Goal: Transaction & Acquisition: Purchase product/service

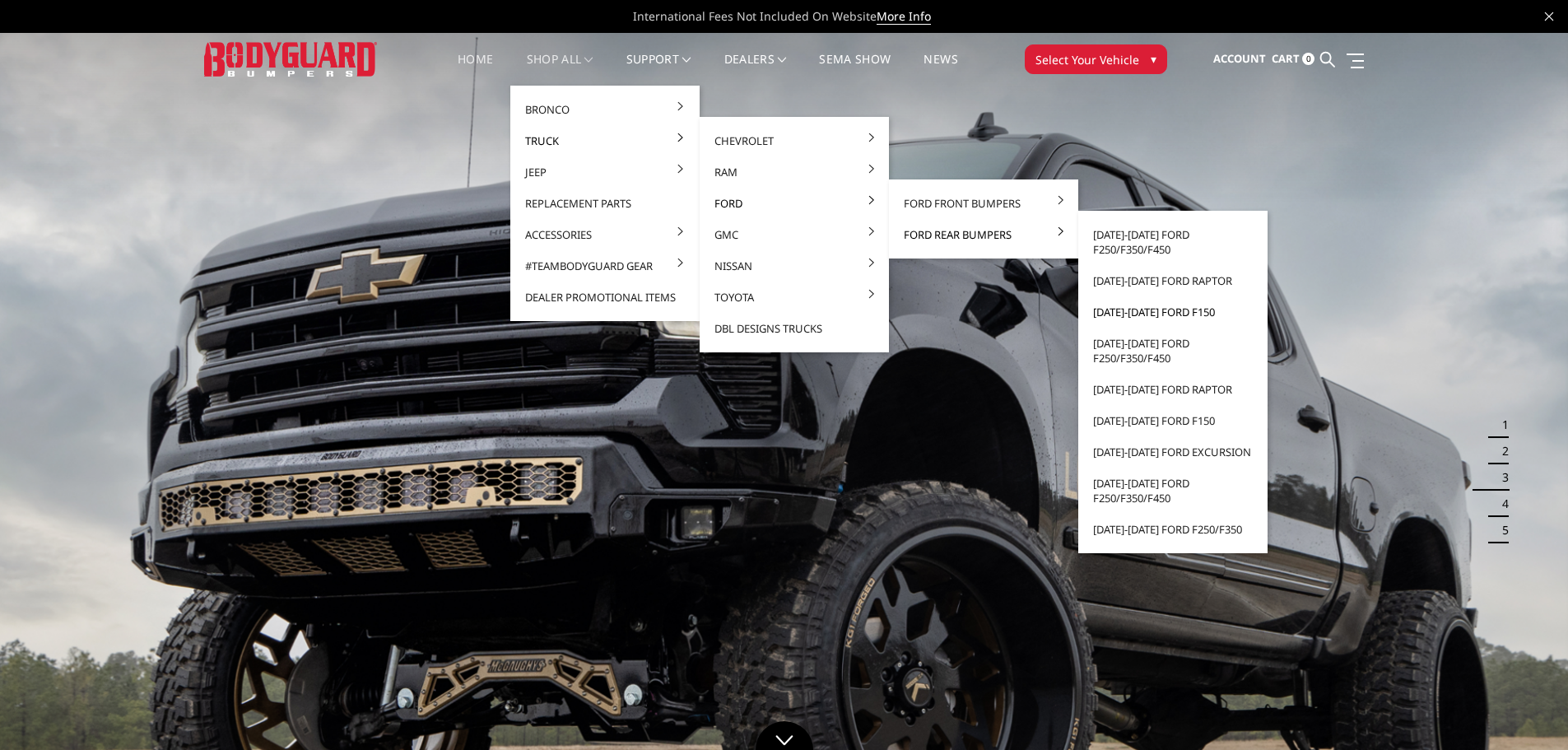
click at [1146, 315] on link "[DATE]-[DATE] Ford F150" at bounding box center [1173, 311] width 176 height 31
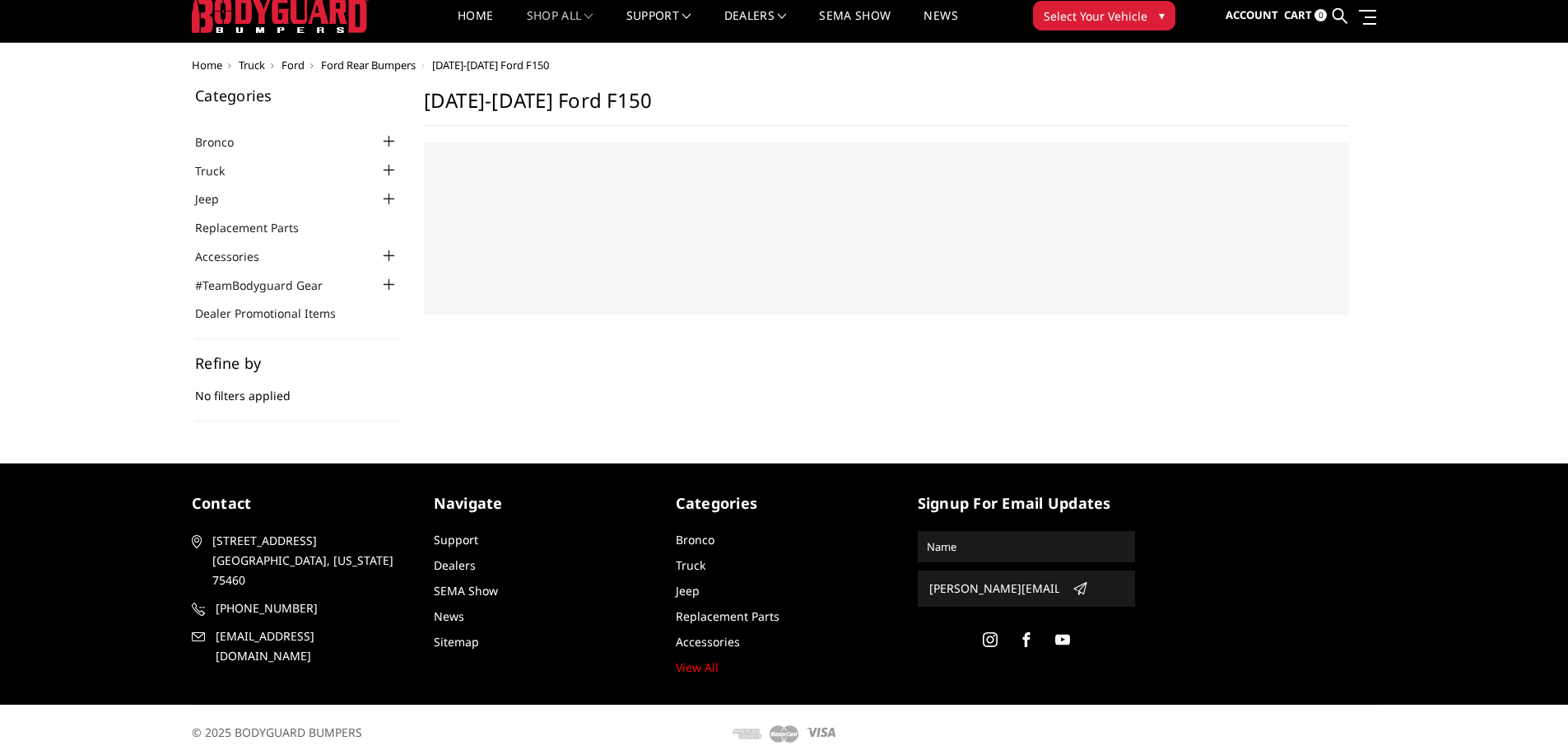
scroll to position [6, 0]
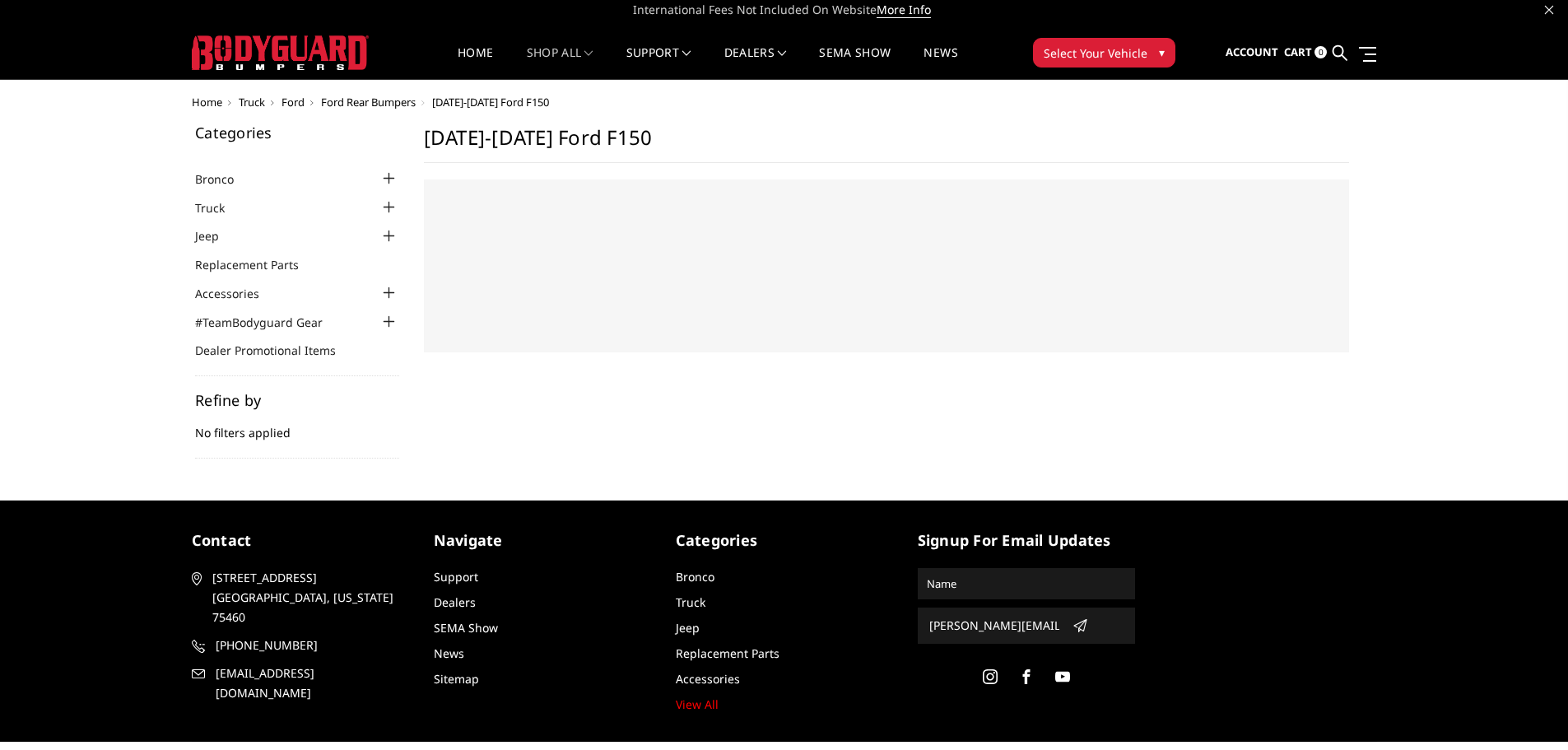
select select "US"
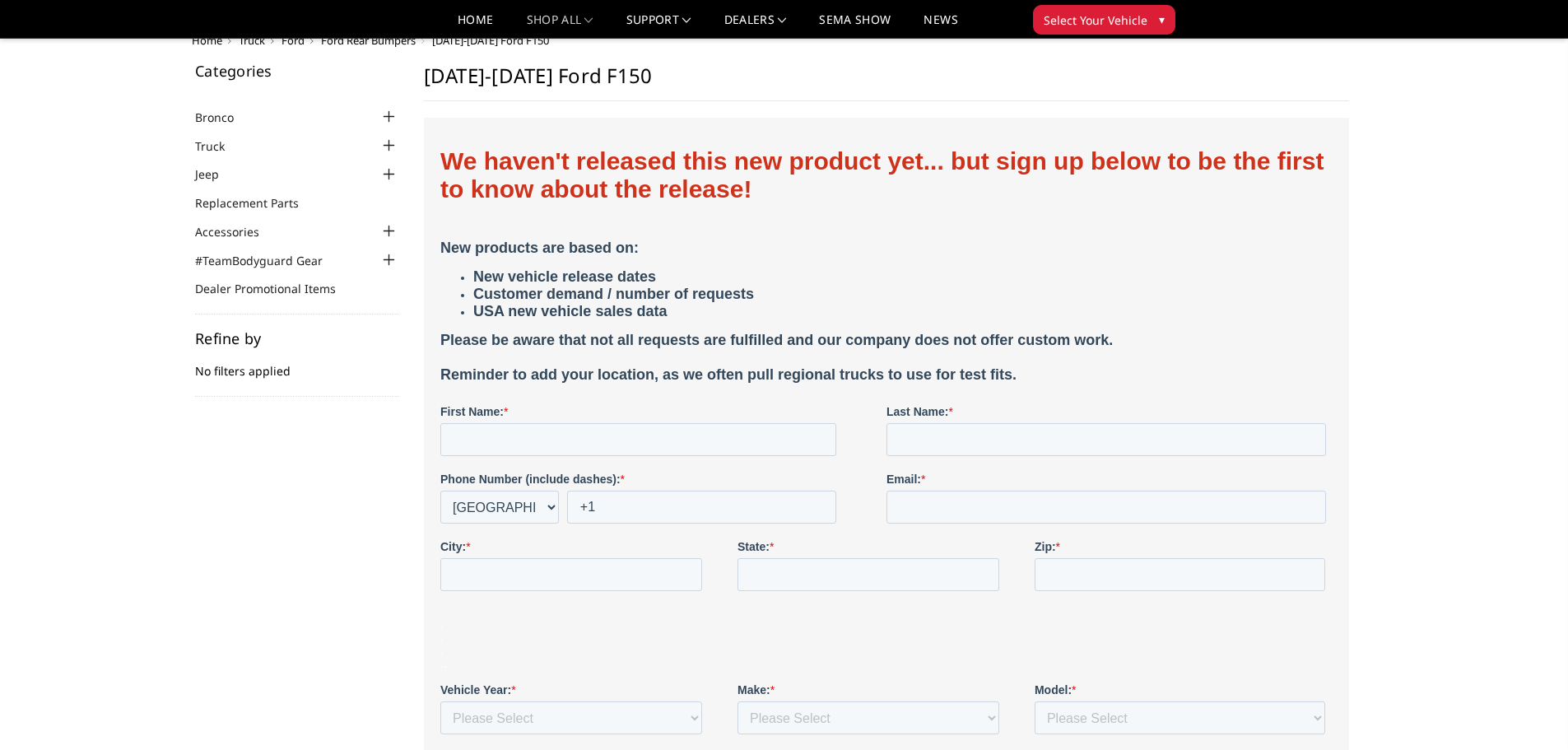
scroll to position [0, 0]
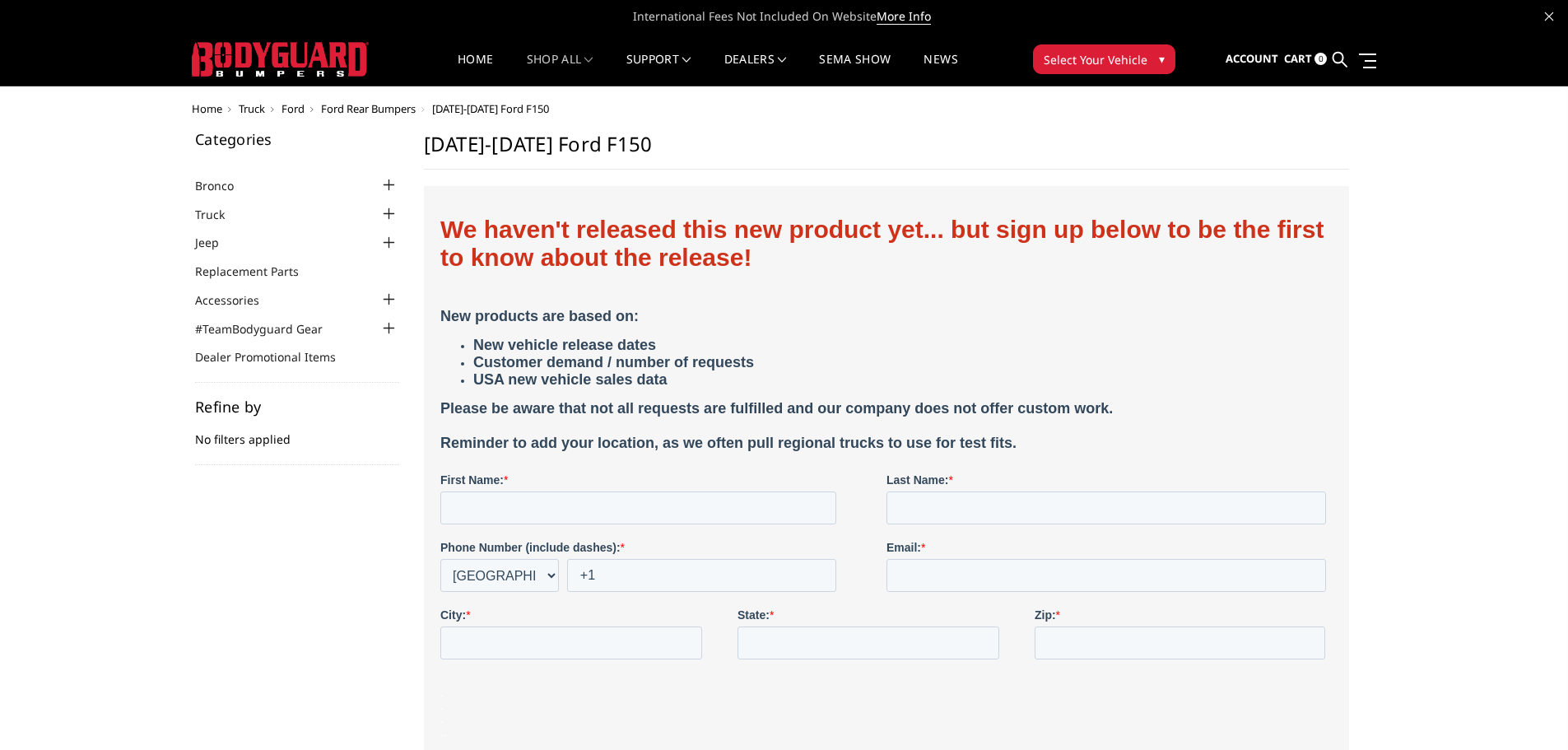
click at [247, 56] on img at bounding box center [280, 59] width 177 height 34
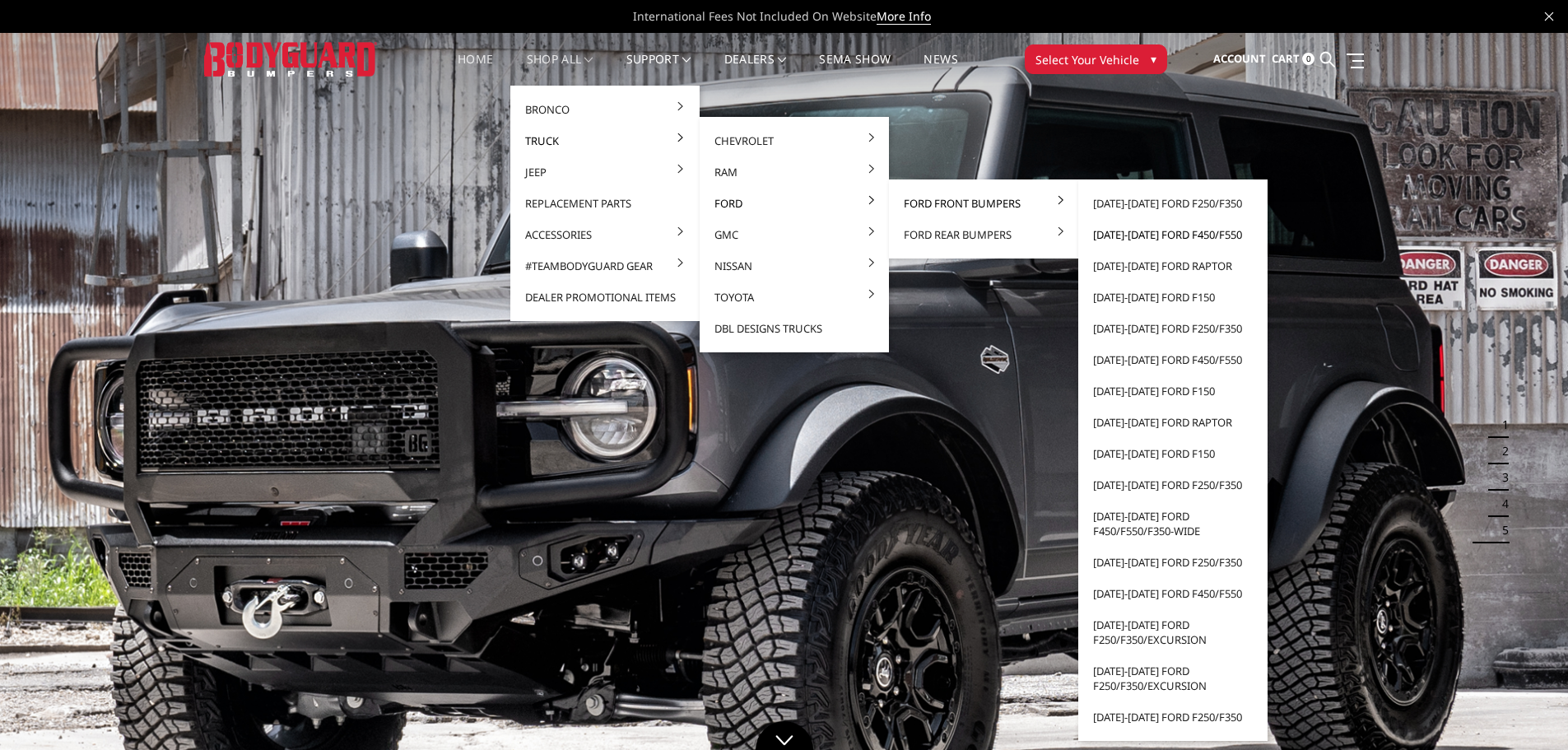
click at [1220, 235] on link "[DATE]-[DATE] Ford F450/F550" at bounding box center [1173, 234] width 176 height 31
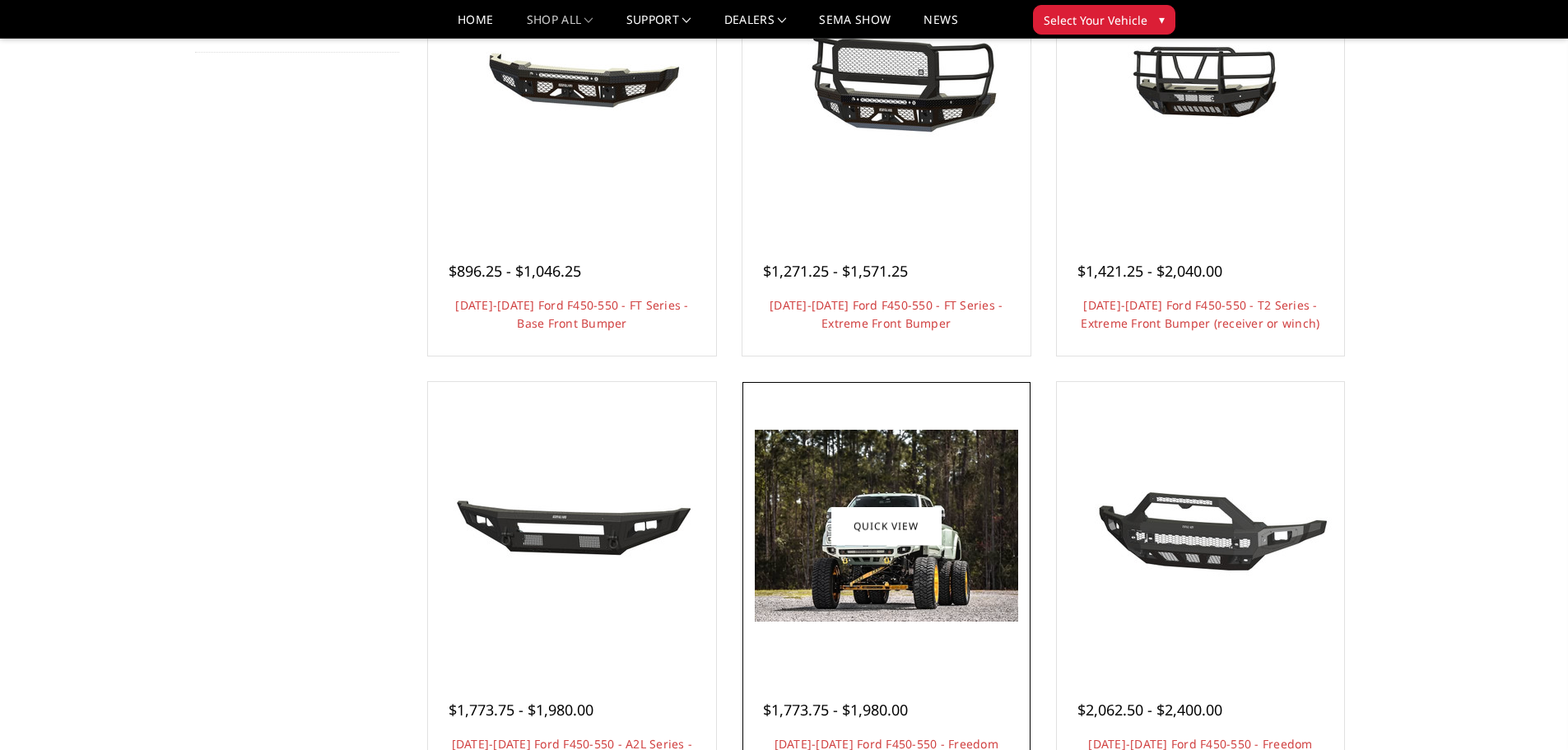
scroll to position [165, 0]
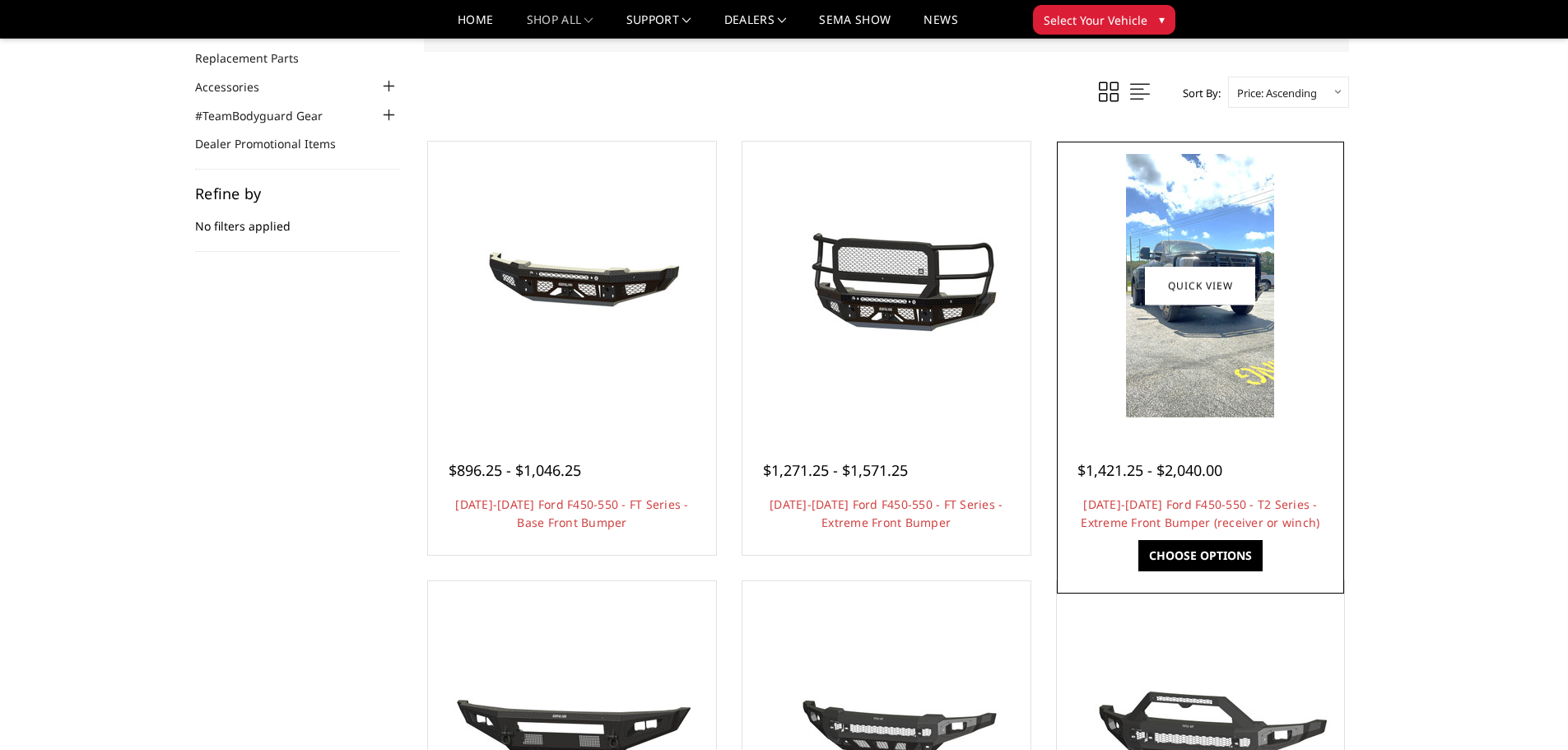
click at [1271, 416] on img at bounding box center [1200, 286] width 148 height 264
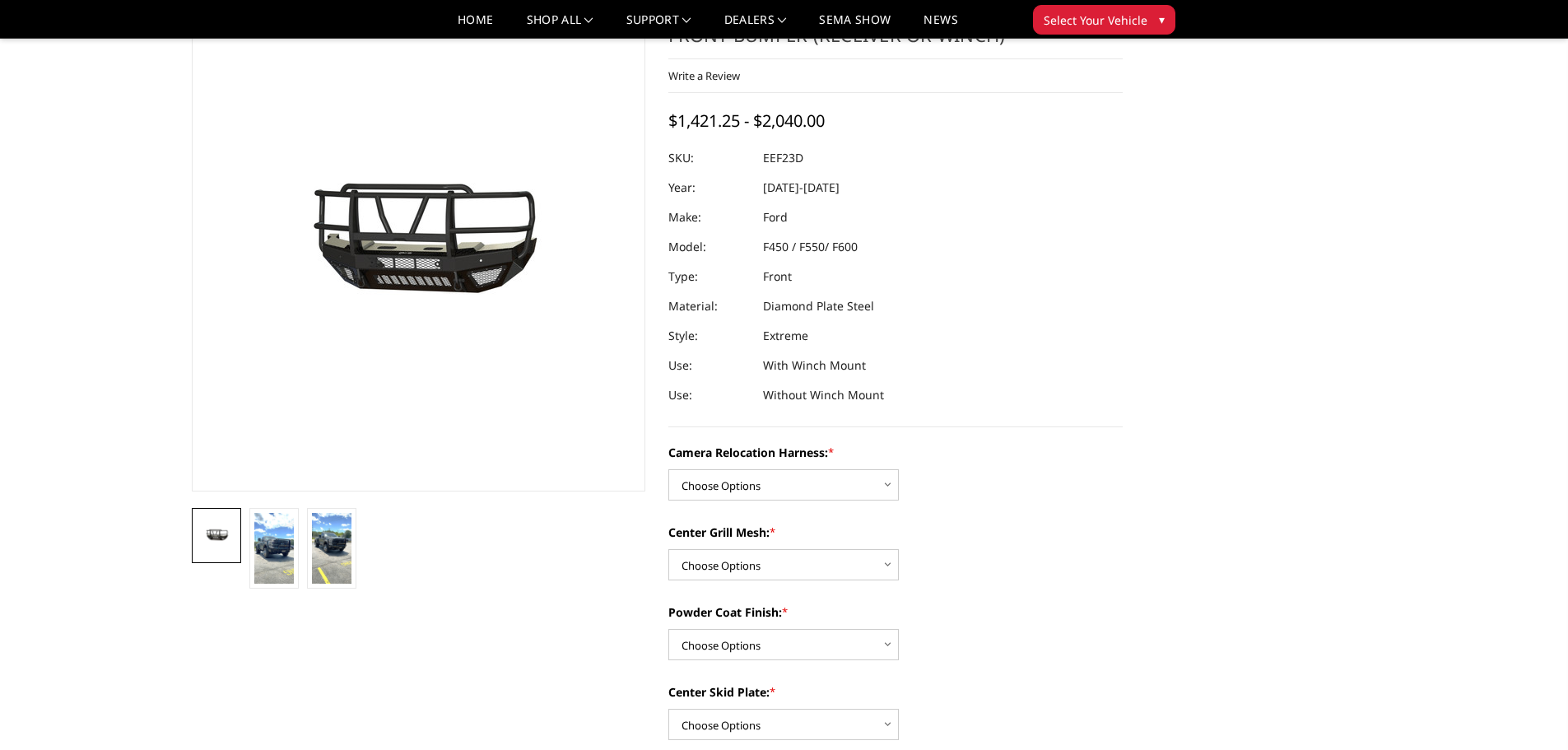
scroll to position [329, 0]
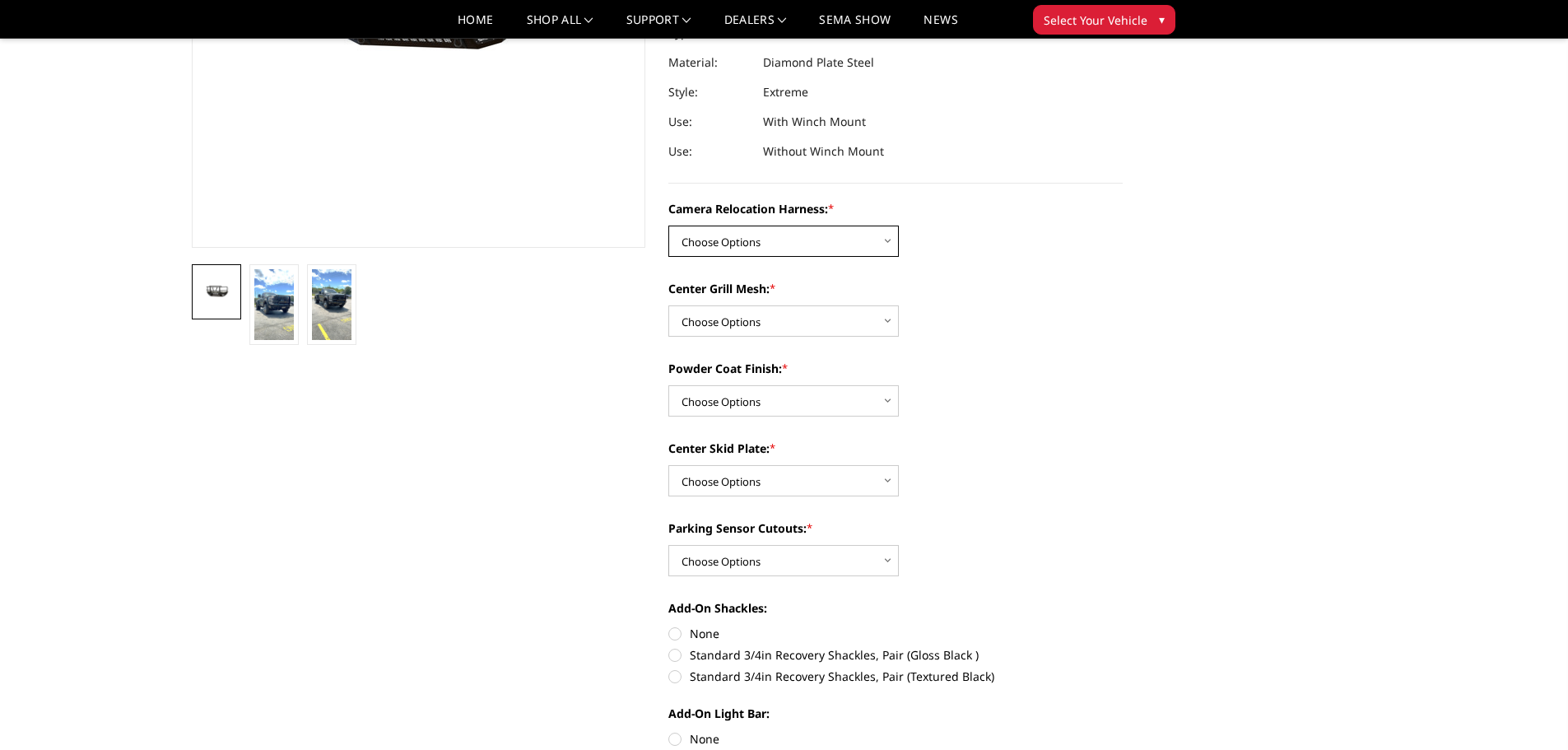
click at [750, 241] on select "Choose Options Without camera harness With camera harness" at bounding box center [783, 241] width 230 height 31
select select "3764"
click at [668, 226] on select "Choose Options Without camera harness With camera harness" at bounding box center [783, 241] width 230 height 31
drag, startPoint x: 763, startPoint y: 319, endPoint x: 763, endPoint y: 328, distance: 9.0
click at [763, 319] on select "Choose Options Without expanded metal With expanded metal" at bounding box center [783, 320] width 230 height 31
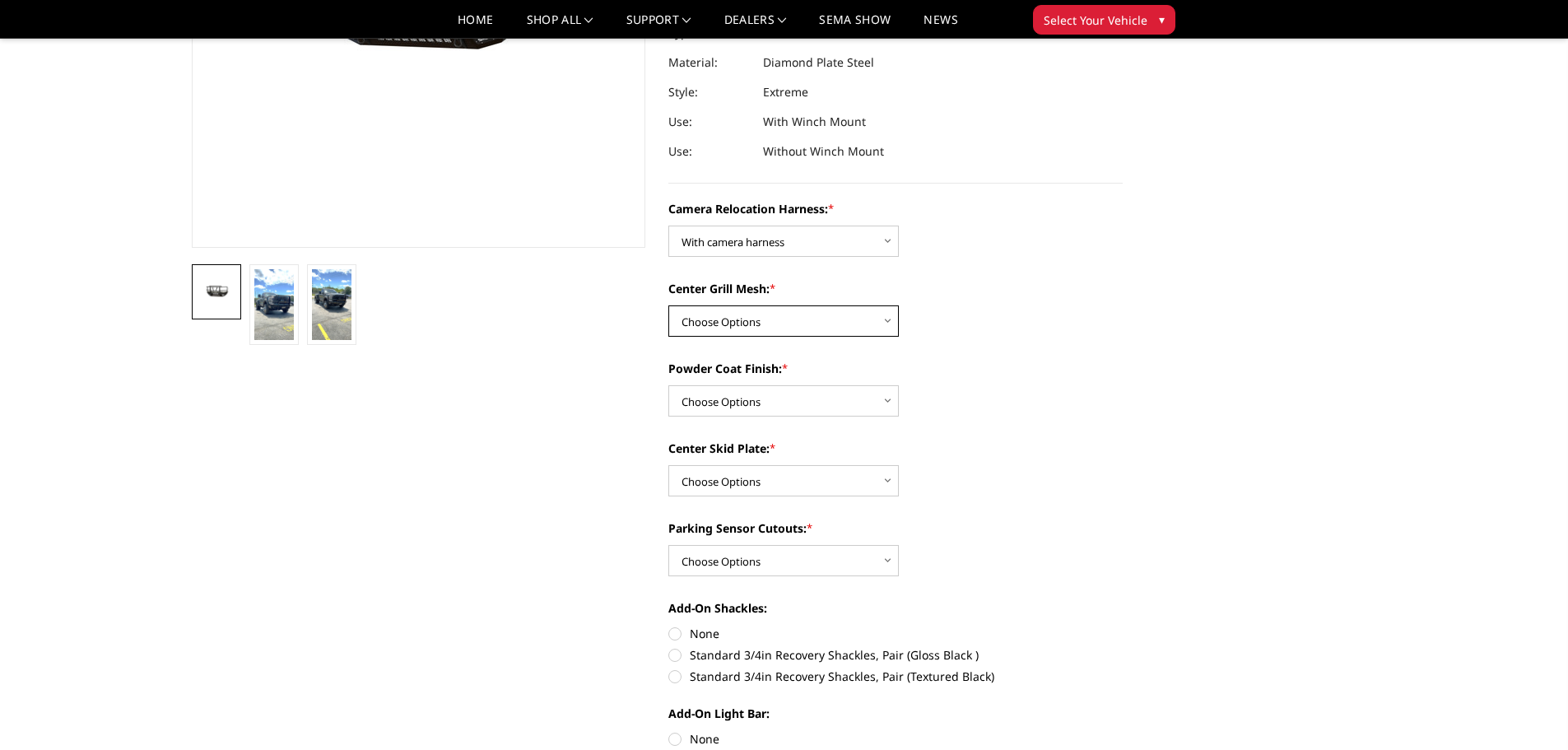
select select "3762"
click at [668, 305] on select "Choose Options Without expanded metal With expanded metal" at bounding box center [783, 320] width 230 height 31
drag, startPoint x: 761, startPoint y: 390, endPoint x: 761, endPoint y: 404, distance: 14.0
click at [761, 391] on select "Choose Options Textured Black Powder Coat Gloss Black Powder Coat Bare Metal" at bounding box center [783, 400] width 230 height 31
select select "3760"
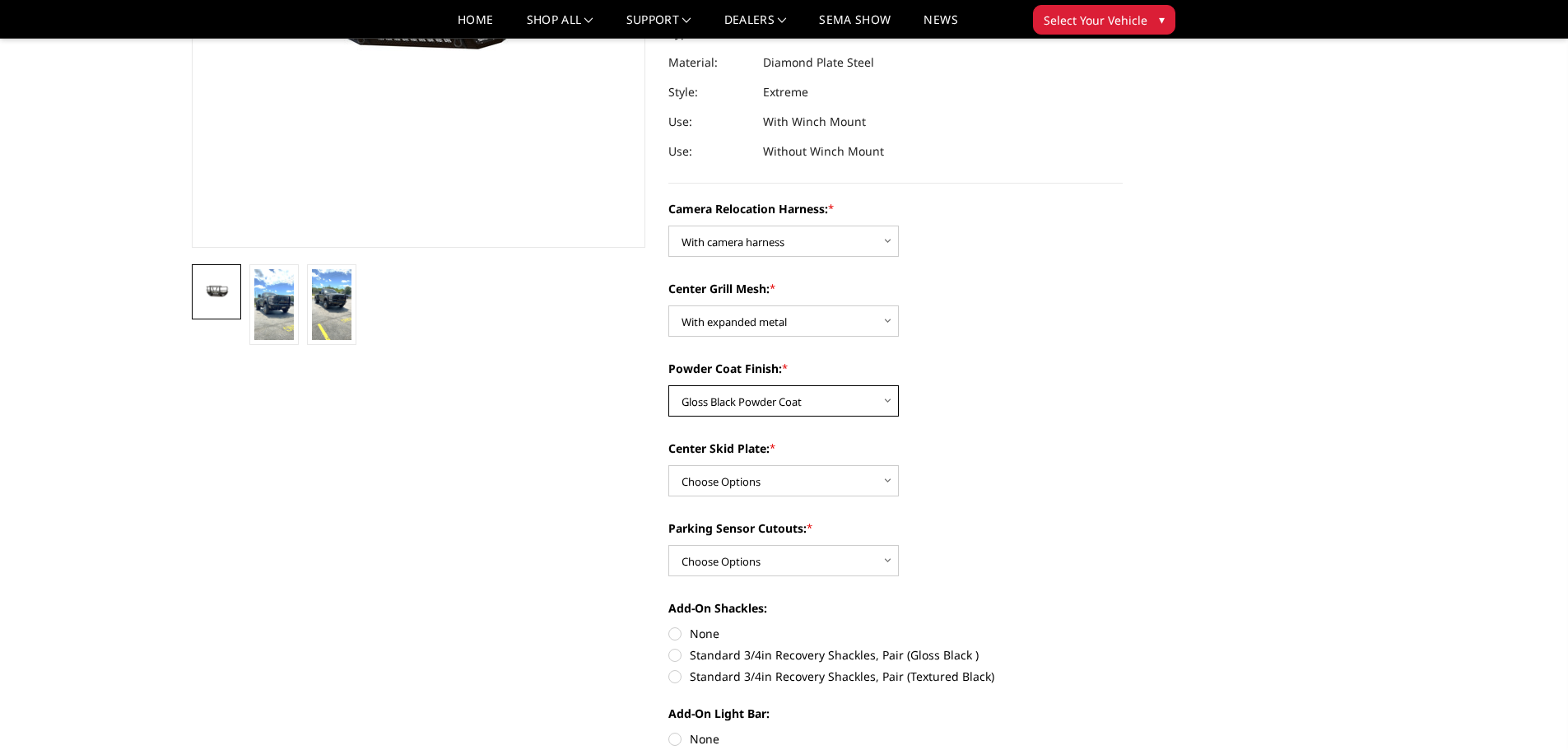
click at [668, 385] on select "Choose Options Textured Black Powder Coat Gloss Black Powder Coat Bare Metal" at bounding box center [783, 400] width 230 height 31
click at [767, 471] on select "Choose Options Winch Mount Skid Plate Standard Skid Plate (included) 2" Receive…" at bounding box center [783, 480] width 230 height 31
select select "3757"
click at [668, 465] on select "Choose Options Winch Mount Skid Plate Standard Skid Plate (included) 2" Receive…" at bounding box center [783, 480] width 230 height 31
click at [776, 479] on select "Choose Options Winch Mount Skid Plate Standard Skid Plate (included) 2" Receive…" at bounding box center [783, 480] width 230 height 31
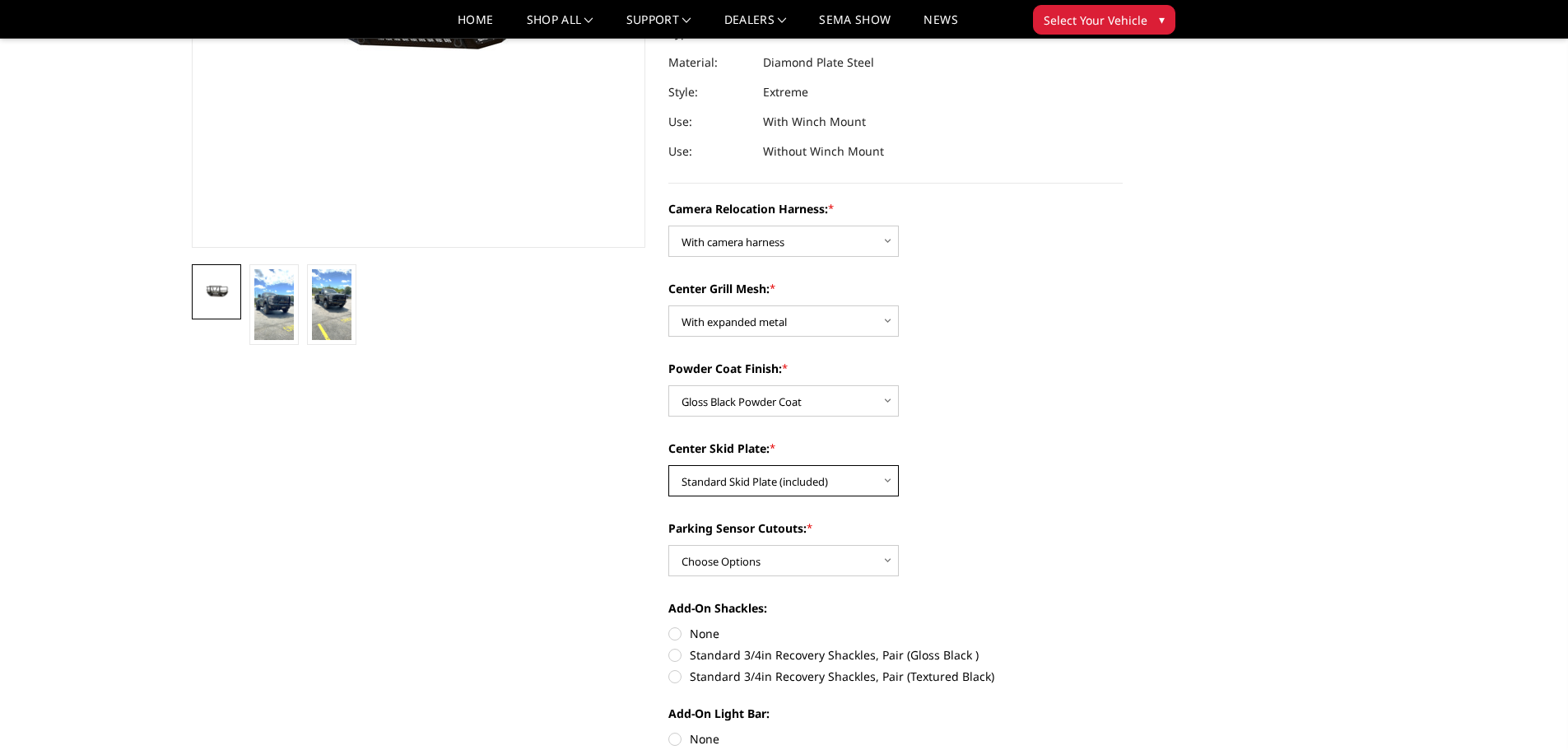
click at [668, 465] on select "Choose Options Winch Mount Skid Plate Standard Skid Plate (included) 2" Receive…" at bounding box center [783, 480] width 230 height 31
click at [765, 558] on select "Choose Options Yes - With Parking Sensor Cutouts" at bounding box center [783, 560] width 230 height 31
select select "3755"
click at [668, 545] on select "Choose Options Yes - With Parking Sensor Cutouts" at bounding box center [783, 560] width 230 height 31
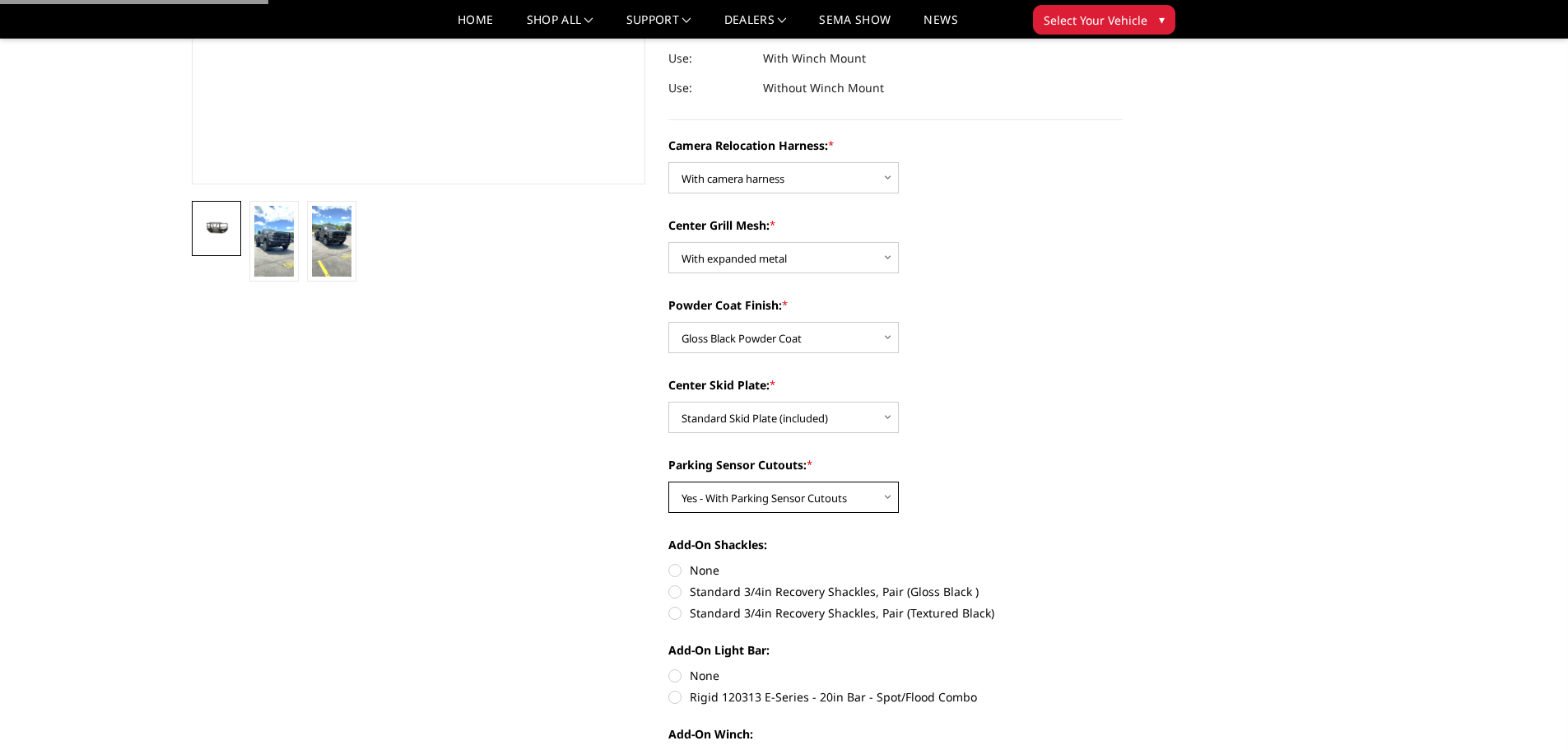
scroll to position [412, 0]
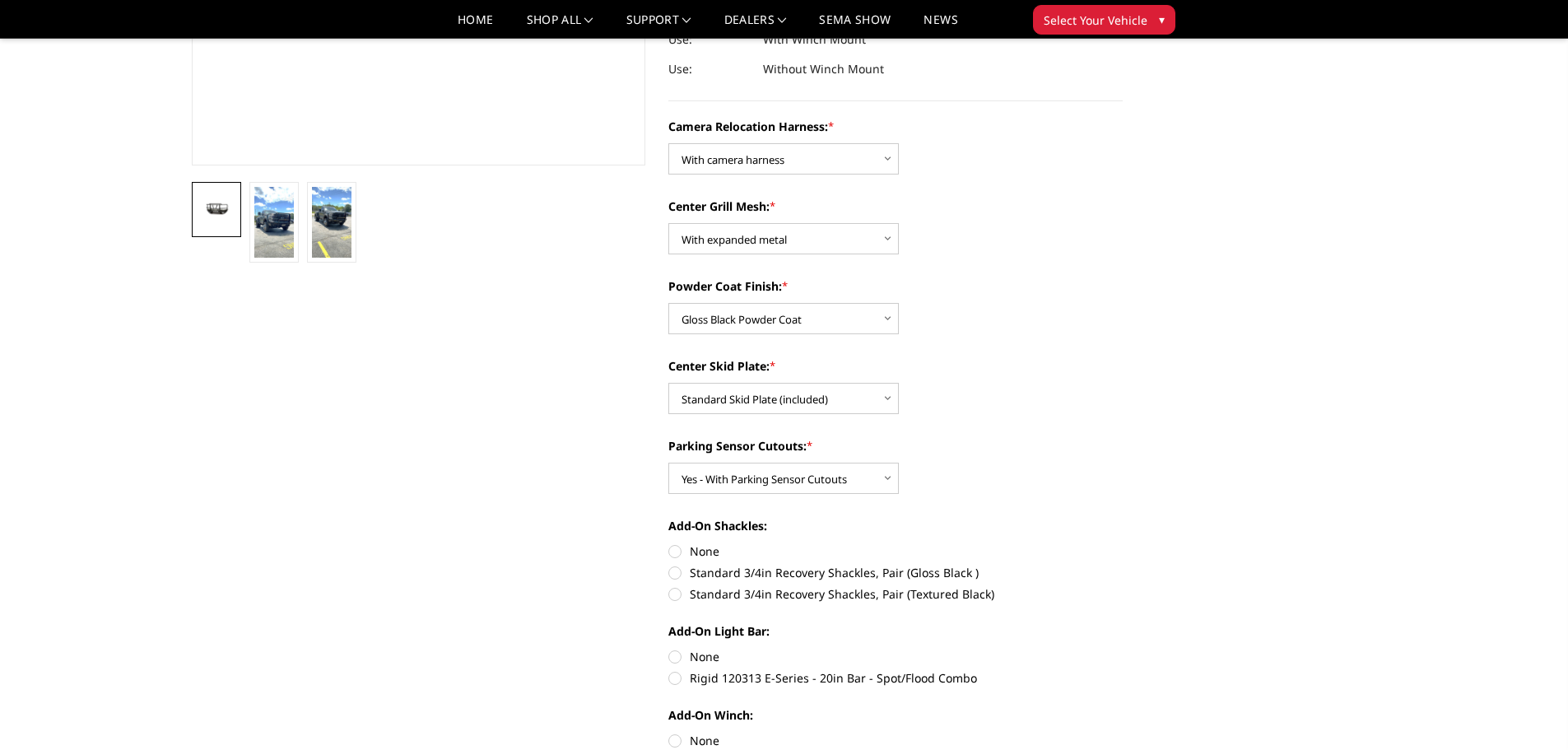
click at [673, 550] on label "None" at bounding box center [895, 551] width 454 height 18
click at [669, 543] on input "None" at bounding box center [668, 542] width 1 height 1
radio input "true"
click at [675, 653] on label "None" at bounding box center [895, 657] width 454 height 18
click at [669, 649] on input "None" at bounding box center [668, 648] width 1 height 1
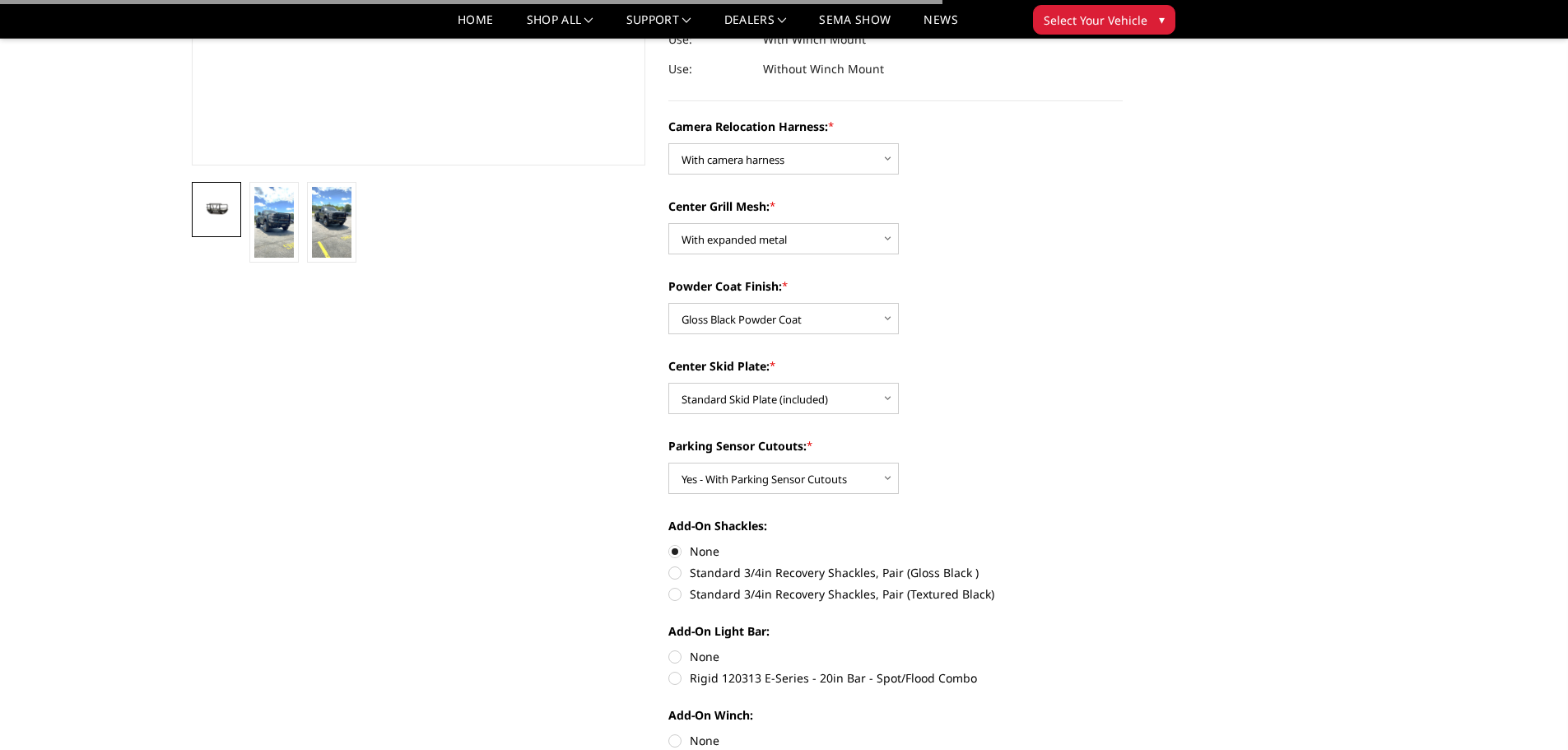
radio input "true"
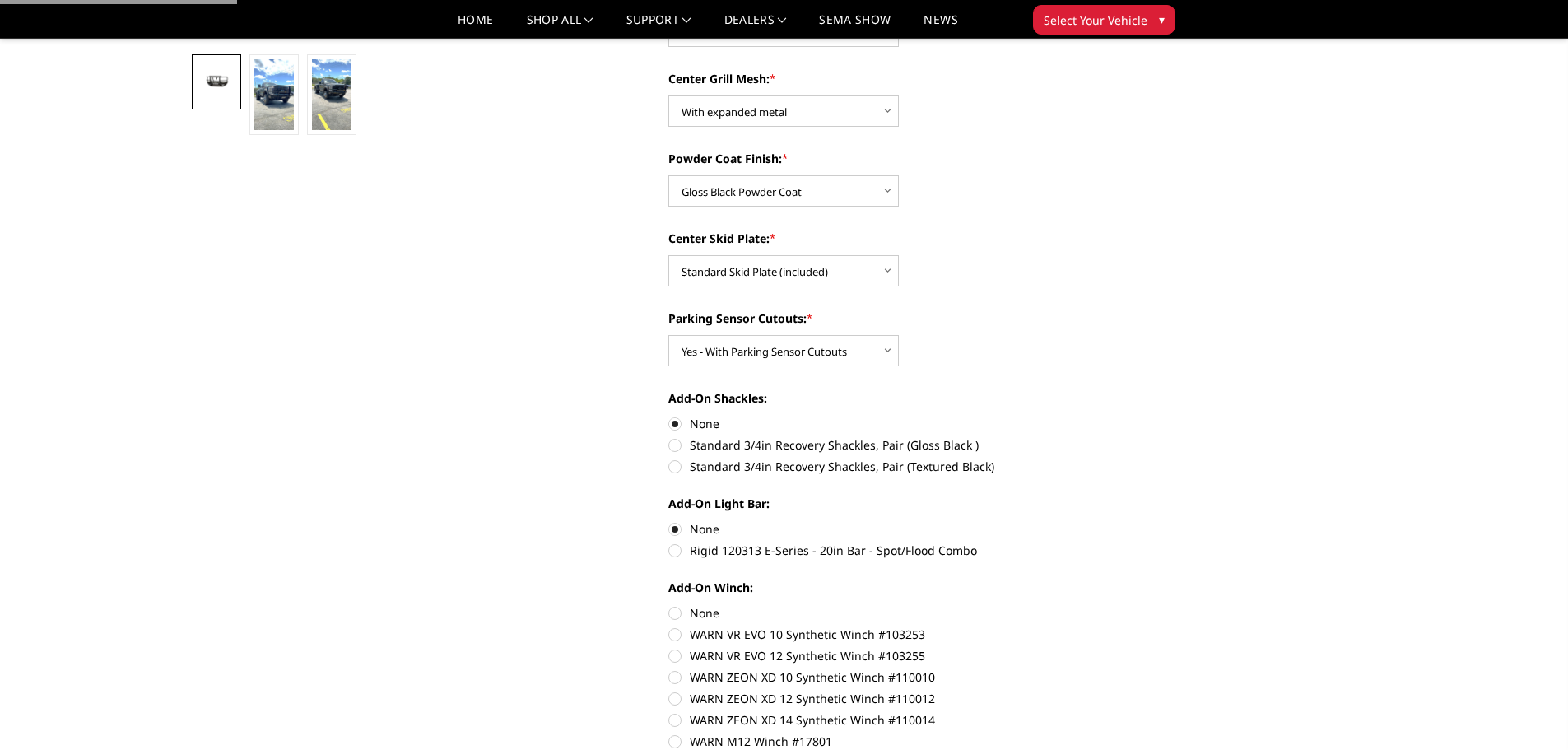
scroll to position [576, 0]
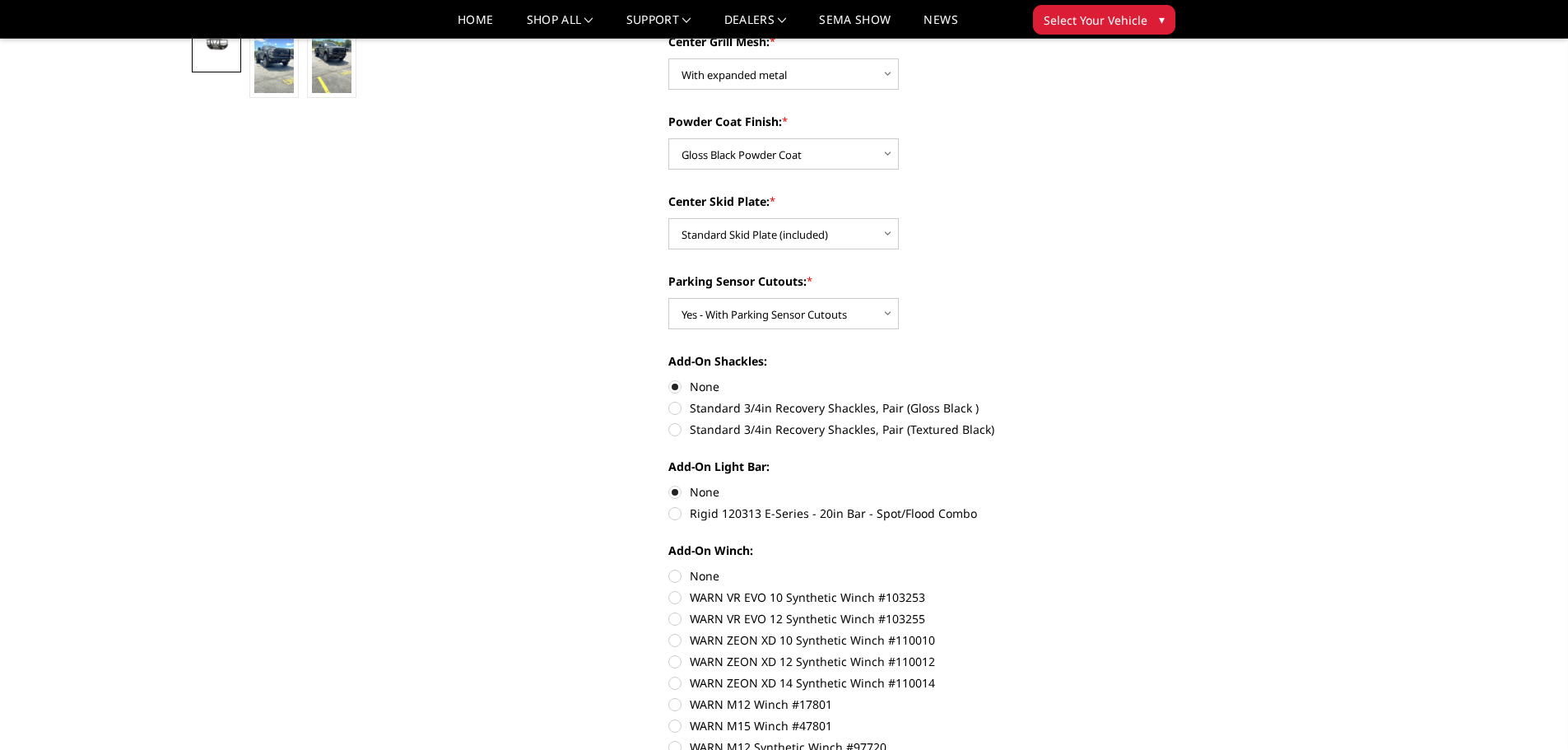
click at [684, 576] on label "None" at bounding box center [895, 575] width 454 height 18
click at [669, 568] on input "None" at bounding box center [668, 567] width 1 height 1
radio input "true"
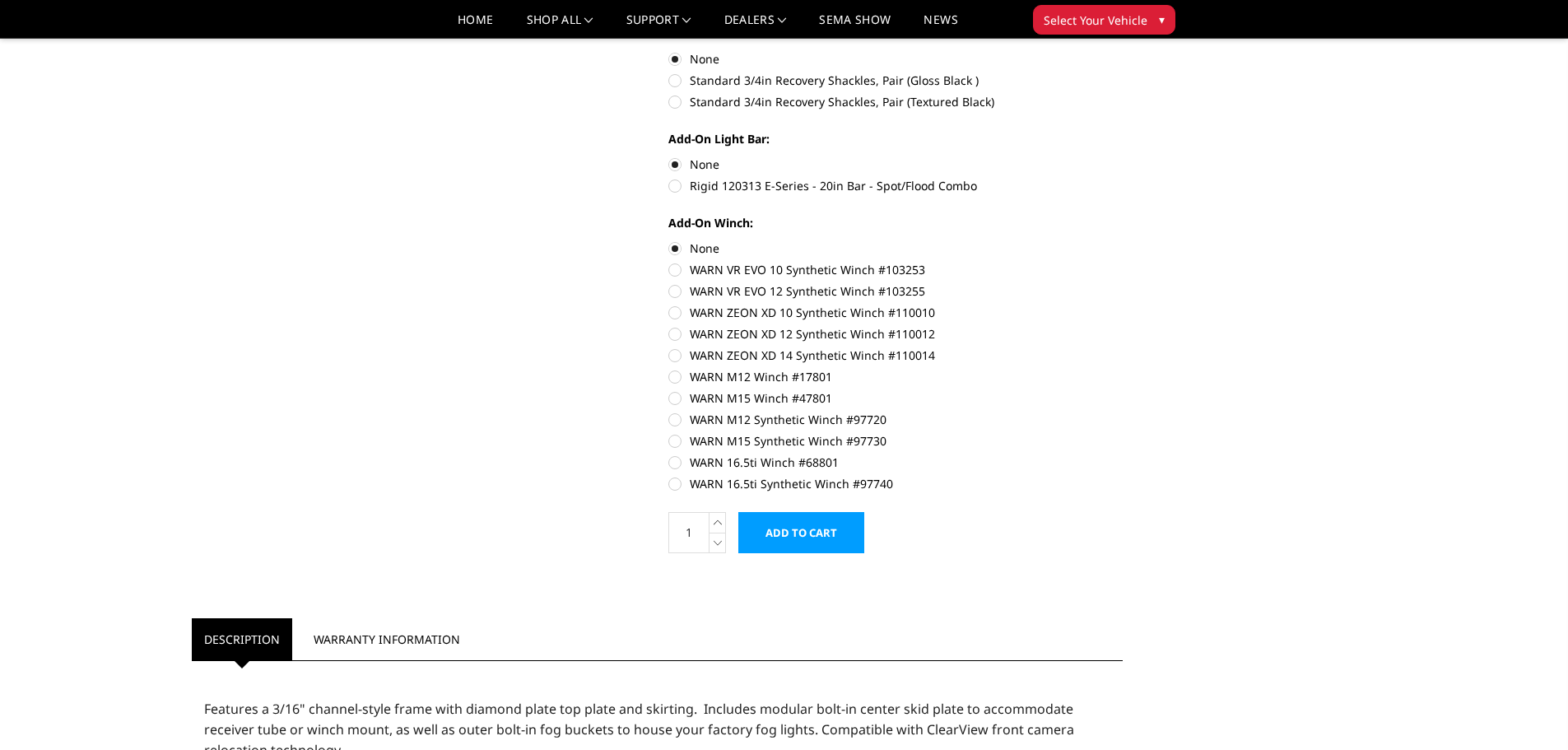
scroll to position [905, 0]
click at [828, 523] on input "Add to Cart" at bounding box center [800, 531] width 126 height 41
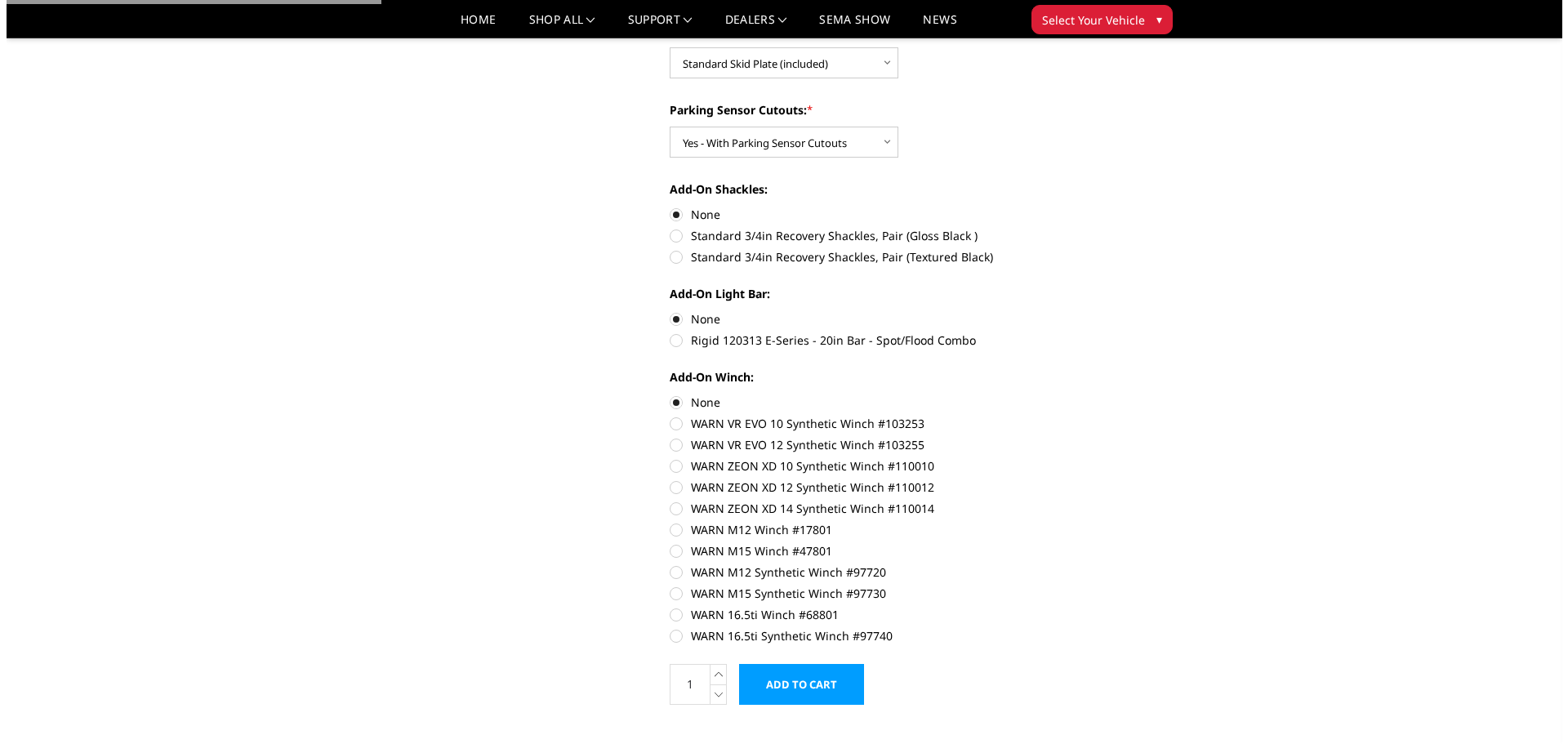
scroll to position [490, 0]
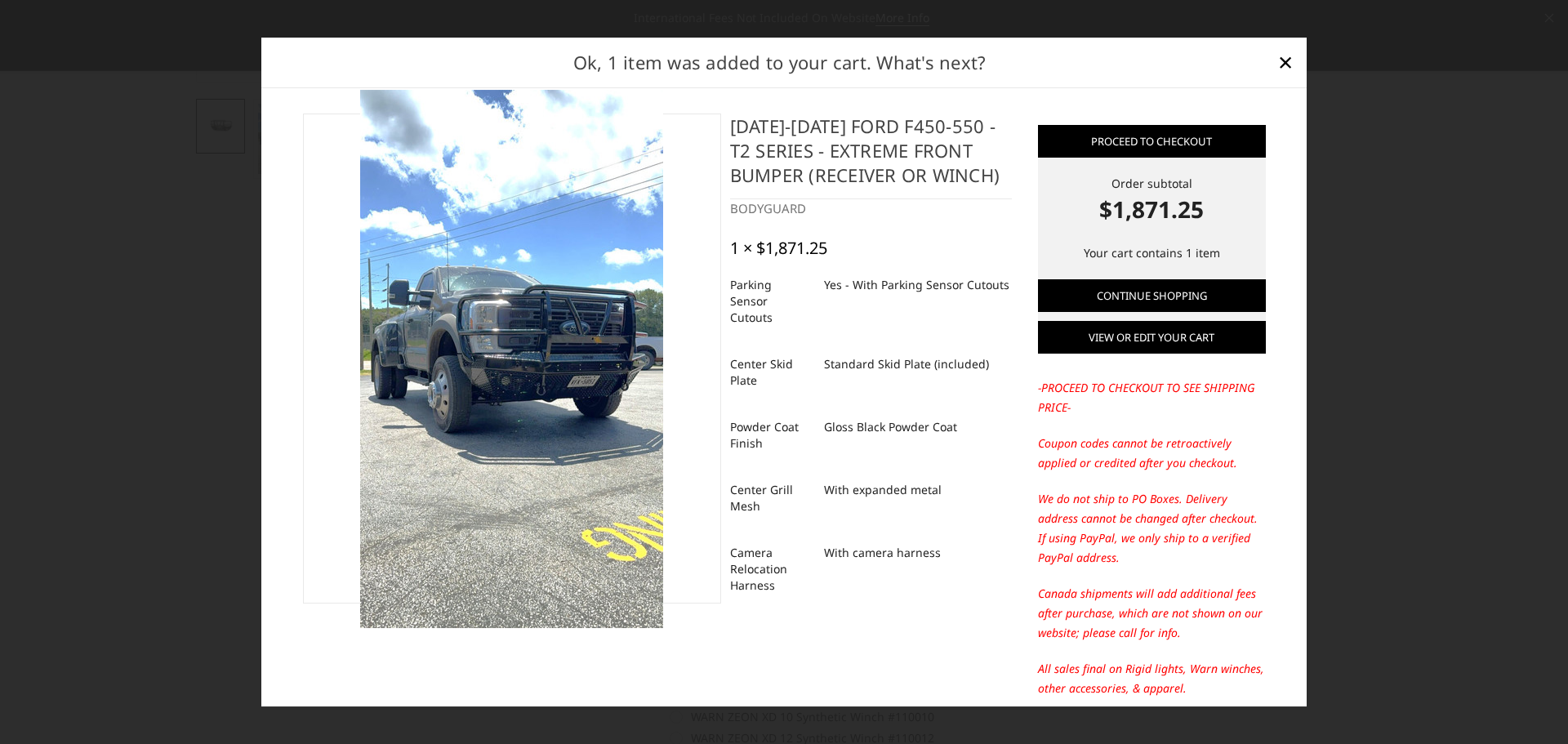
click at [1174, 343] on link "View or edit your cart" at bounding box center [1152, 337] width 227 height 32
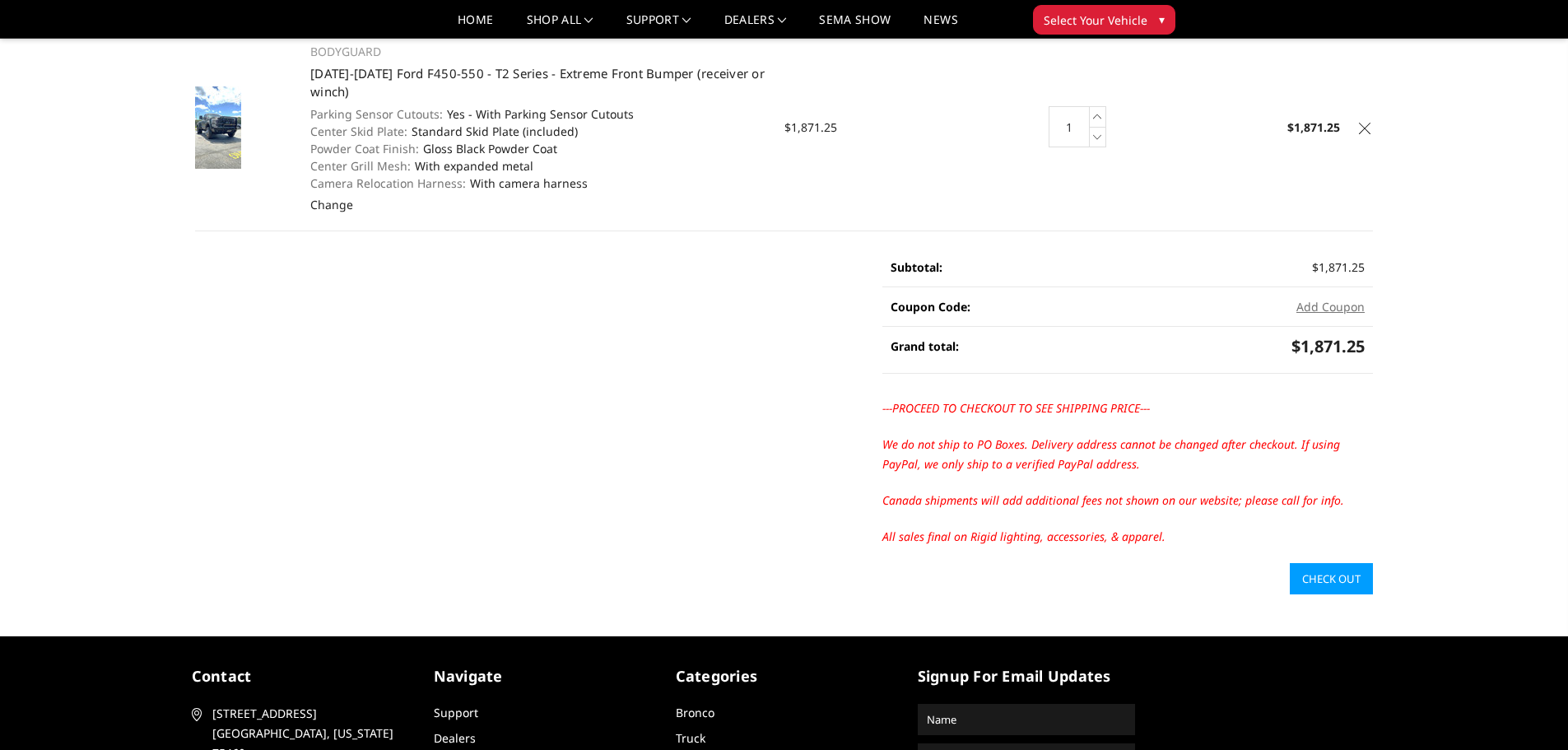
scroll to position [165, 0]
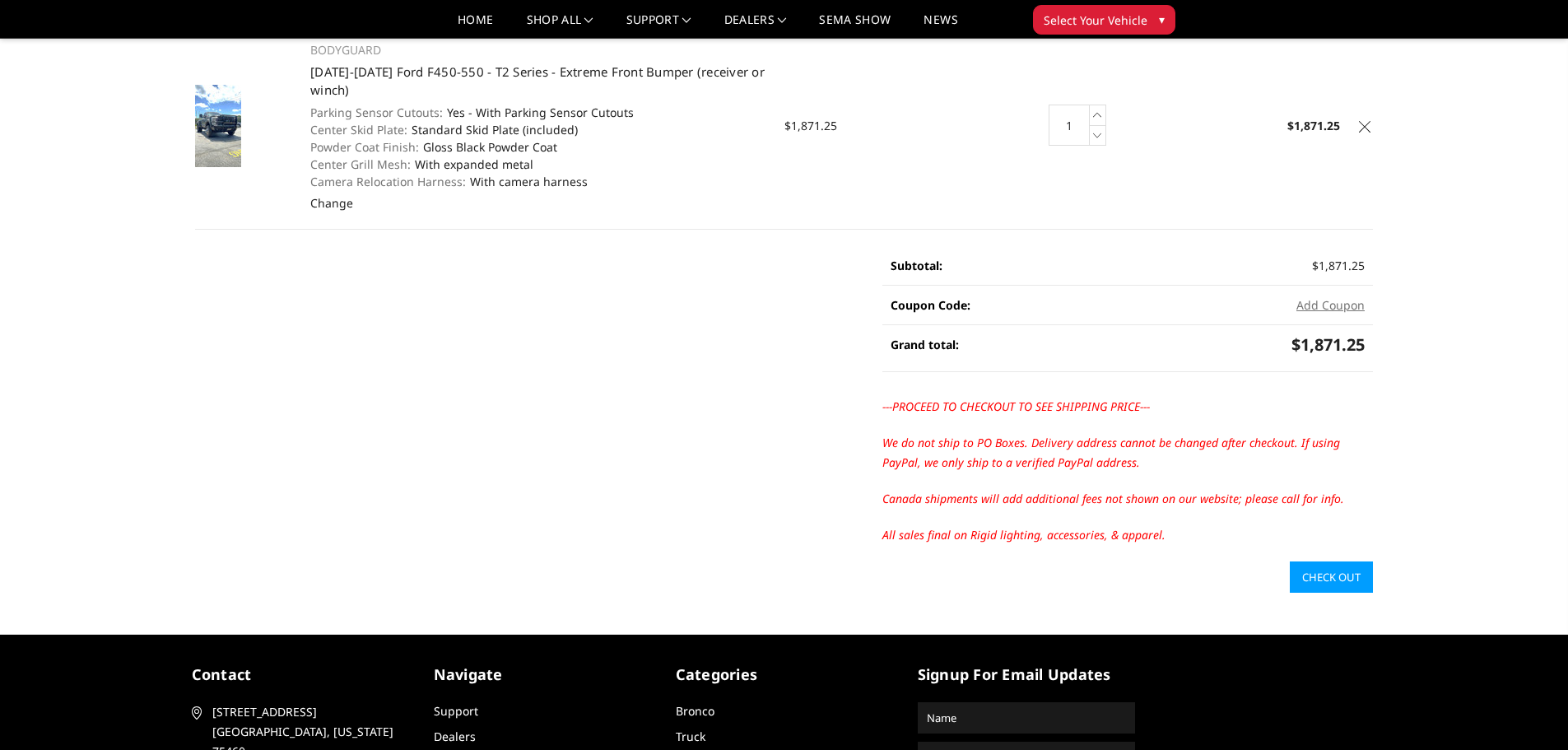
click at [1343, 569] on link "Check out" at bounding box center [1331, 576] width 83 height 31
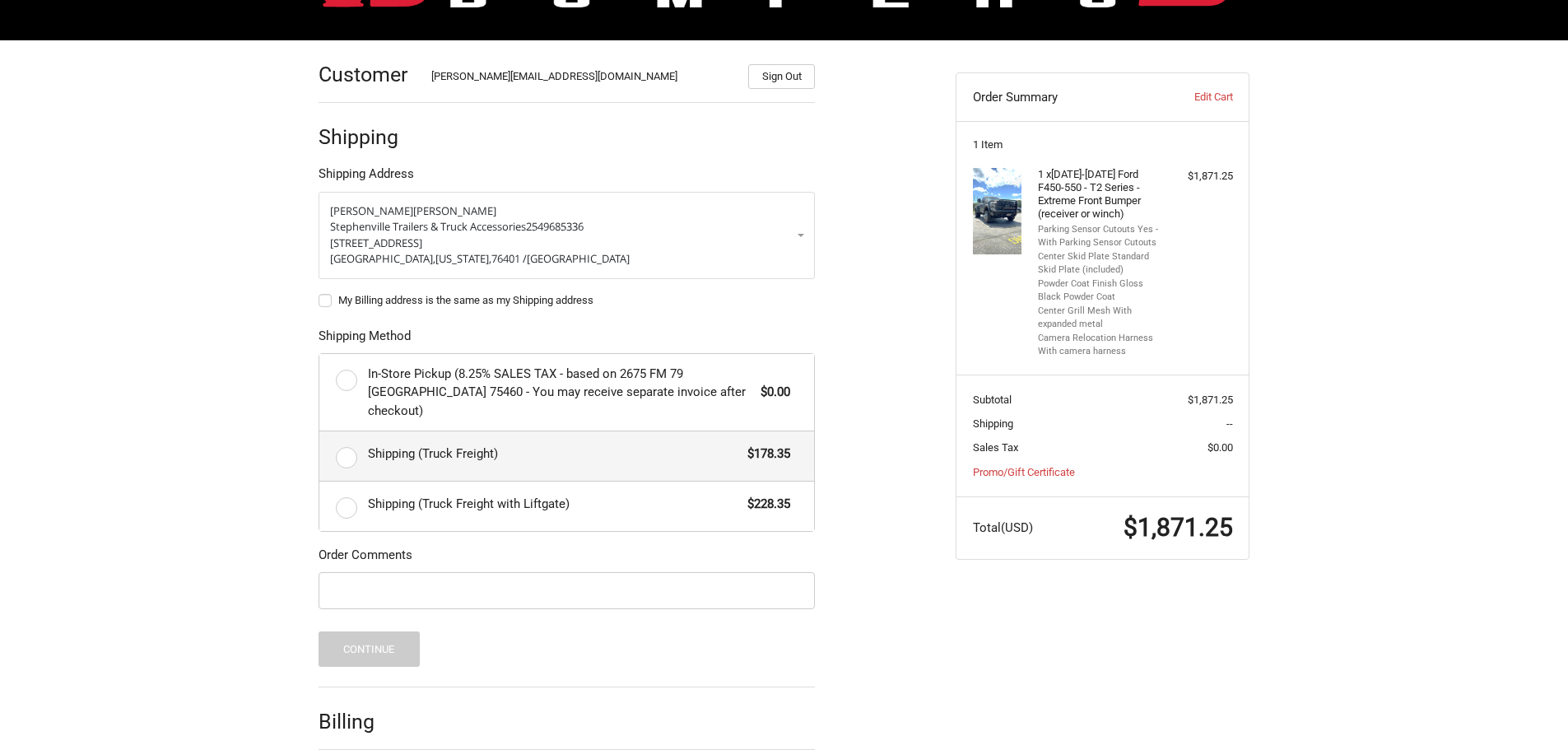
scroll to position [213, 0]
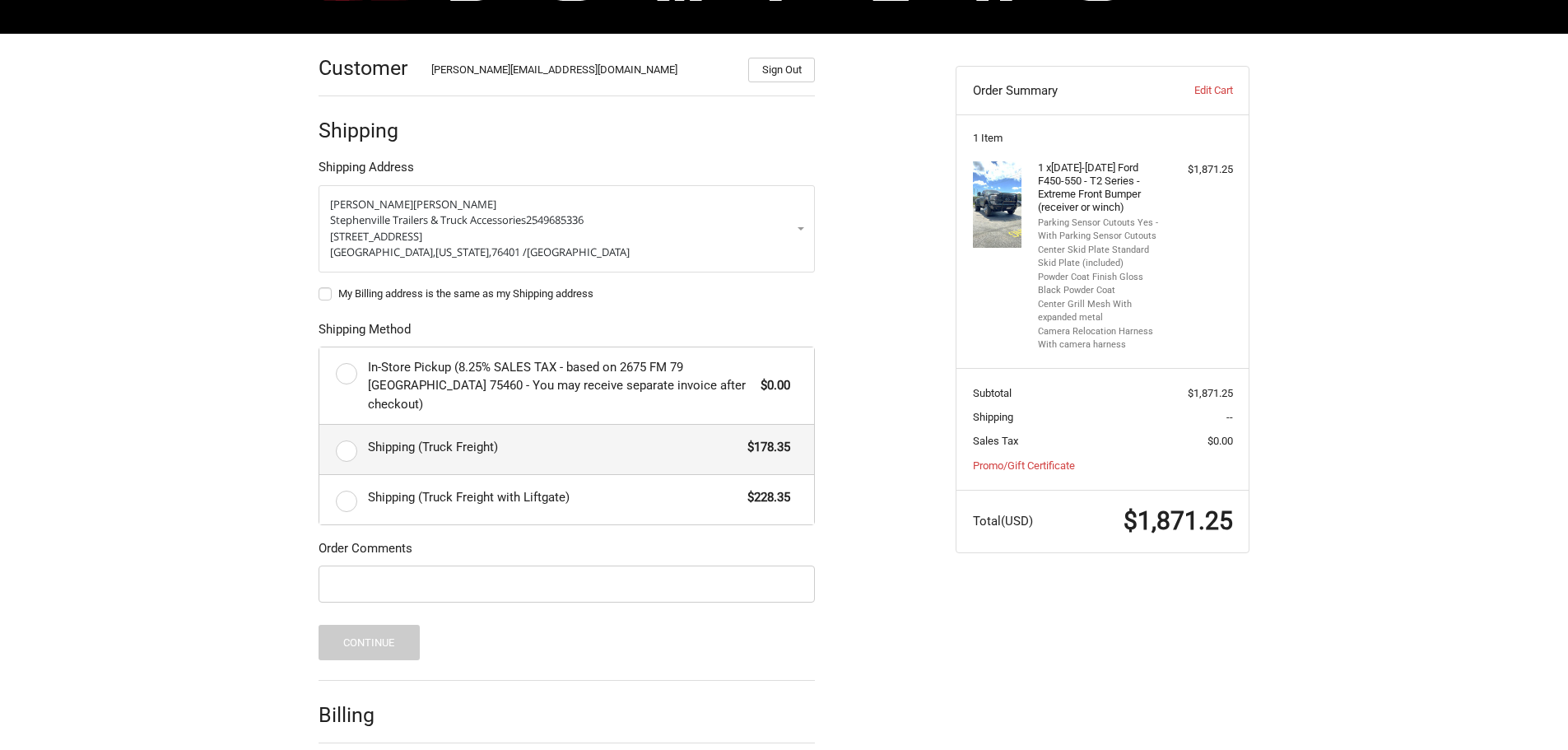
click at [345, 439] on label "Shipping (Truck Freight) $178.35" at bounding box center [566, 449] width 494 height 49
click at [320, 426] on input "Shipping (Truck Freight) $178.35" at bounding box center [319, 425] width 1 height 1
radio input "true"
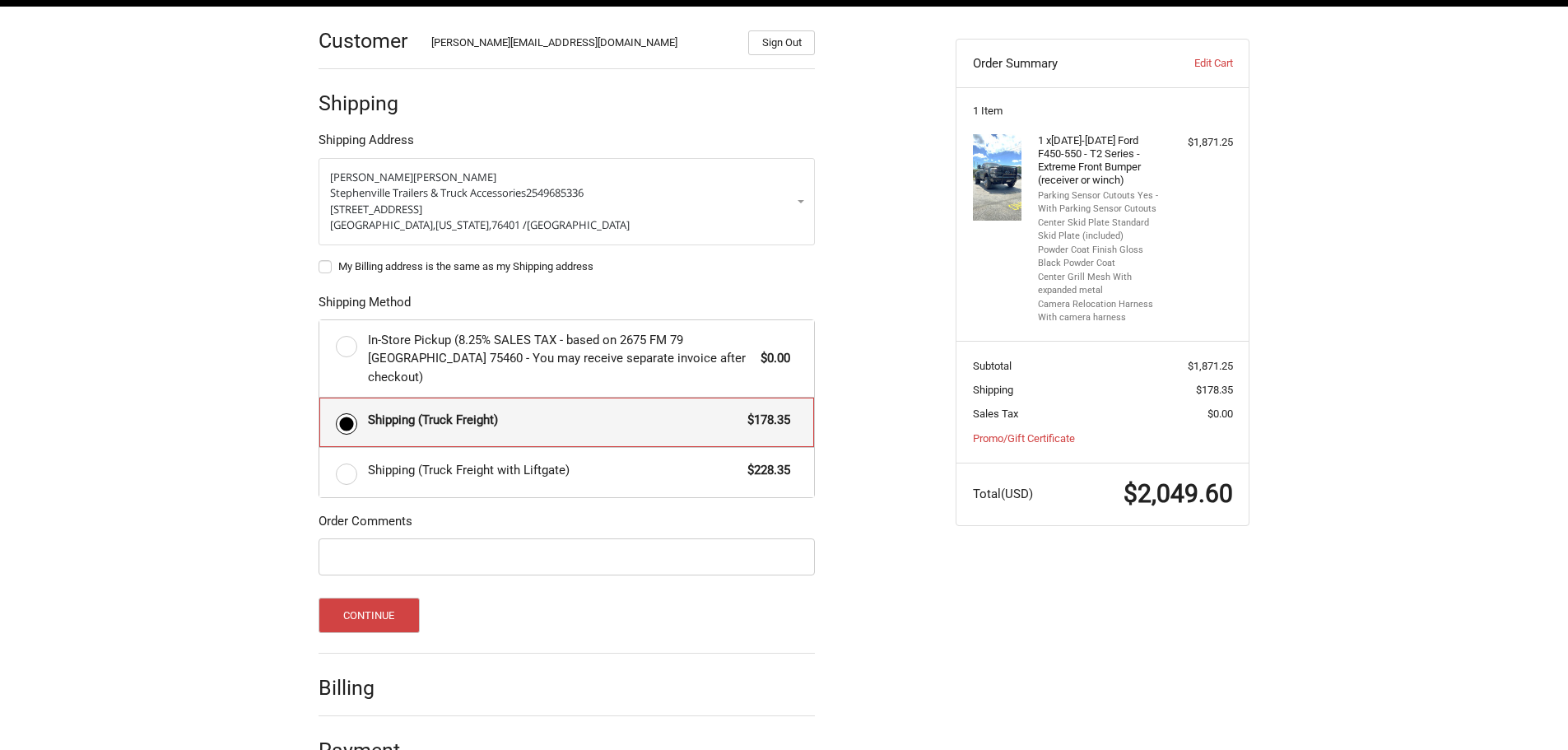
scroll to position [267, 0]
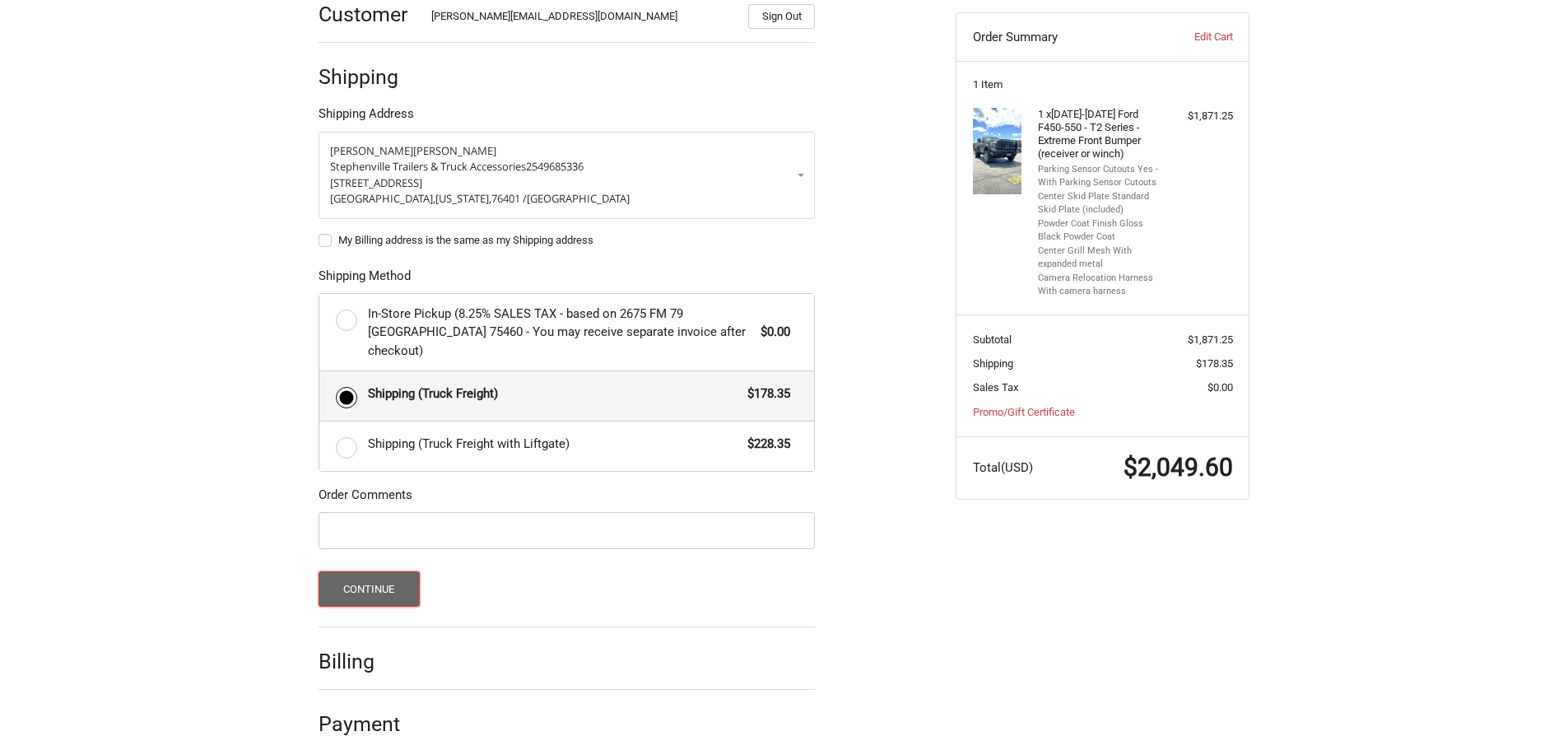
click at [385, 571] on button "Continue" at bounding box center [368, 589] width 101 height 35
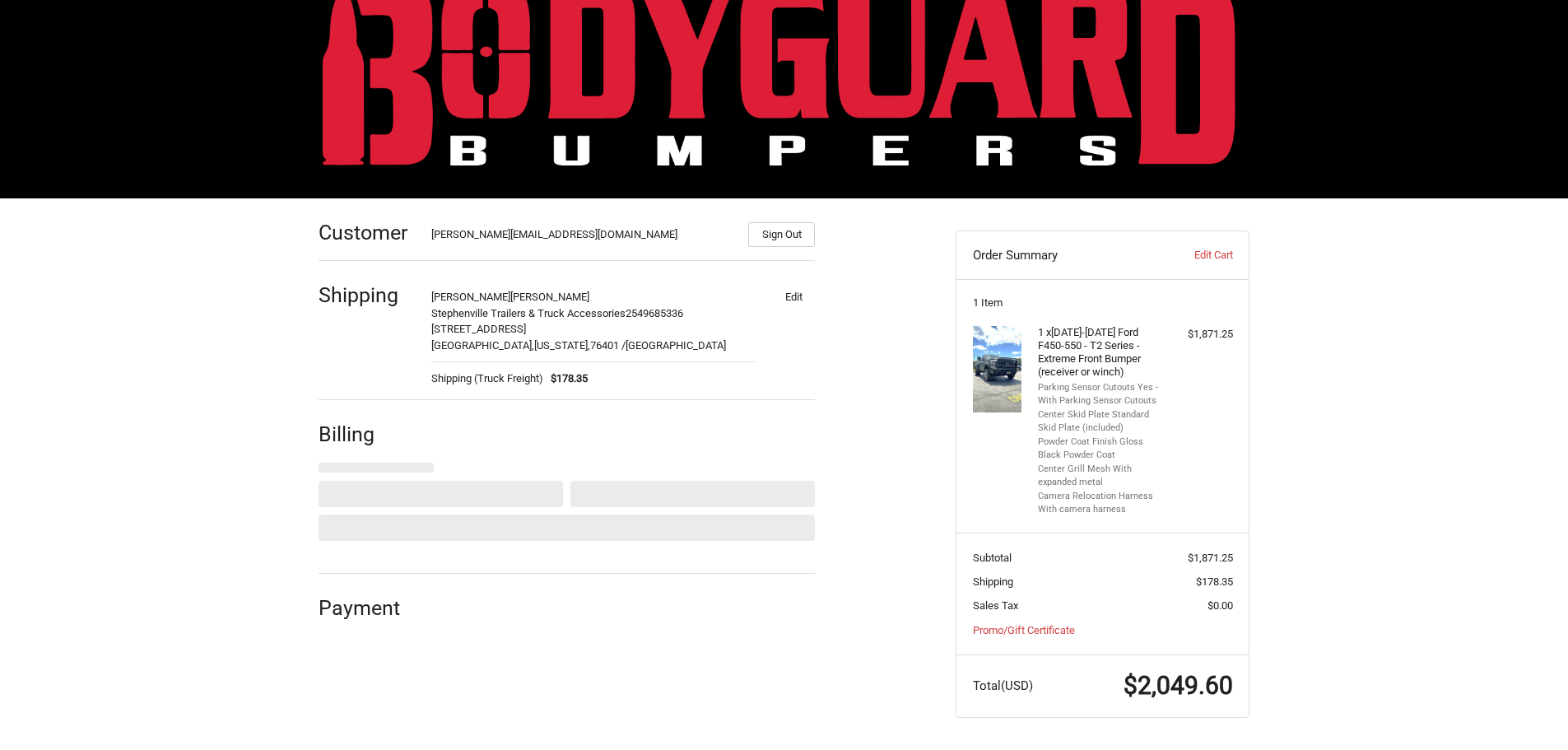
select select "US"
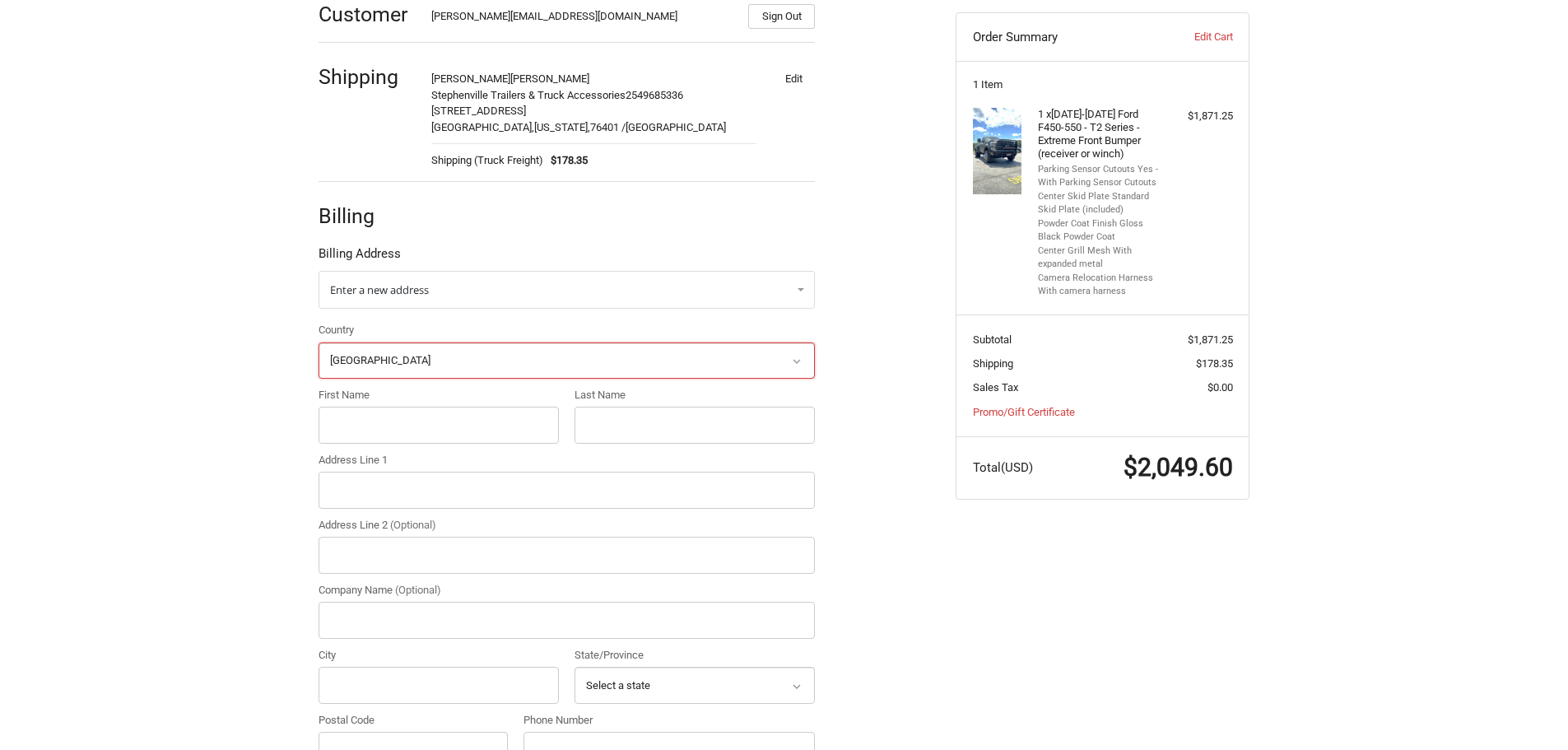
scroll to position [299, 0]
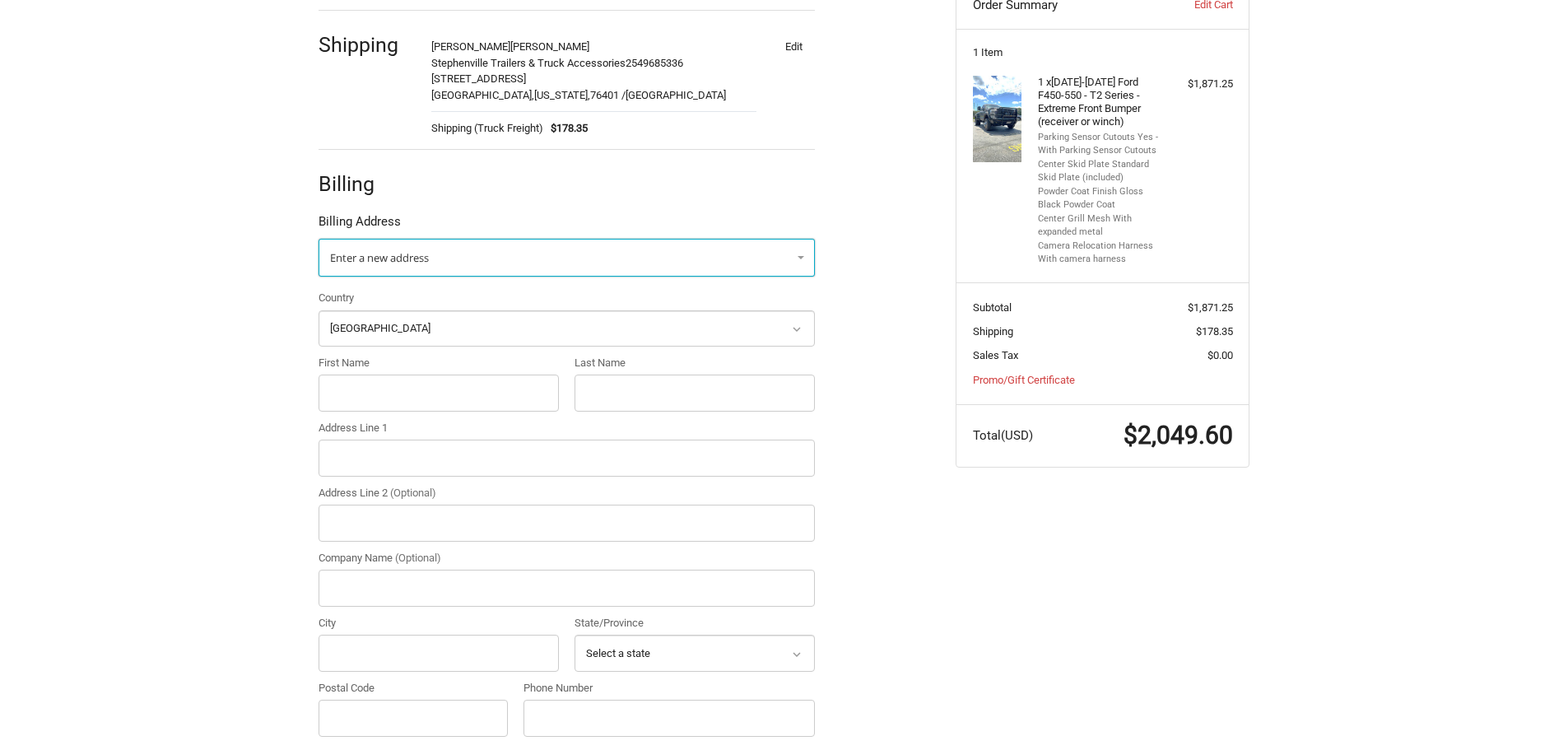
click at [453, 254] on link "Enter a new address" at bounding box center [566, 257] width 496 height 38
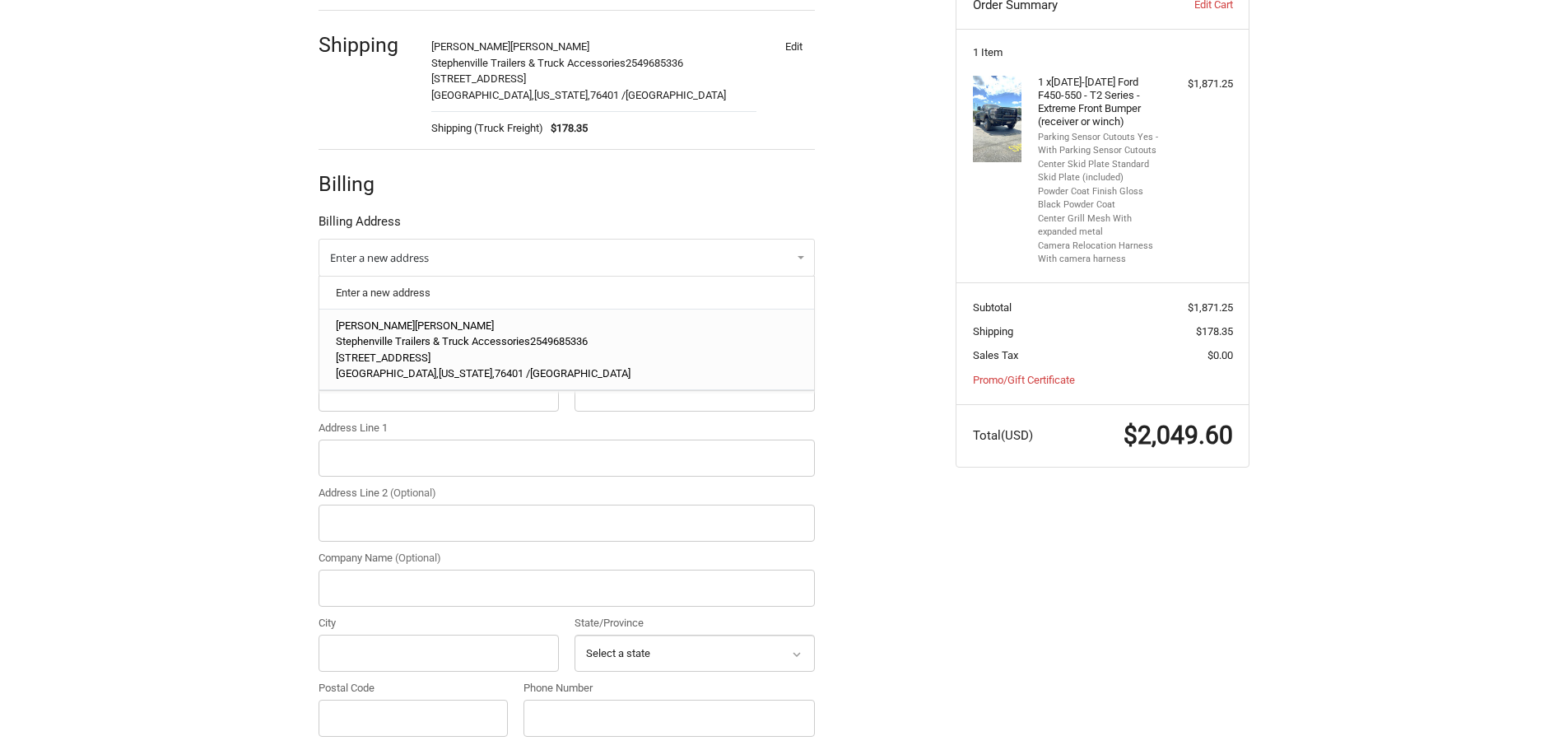
click at [449, 328] on p "Wes Hohertz" at bounding box center [567, 325] width 463 height 17
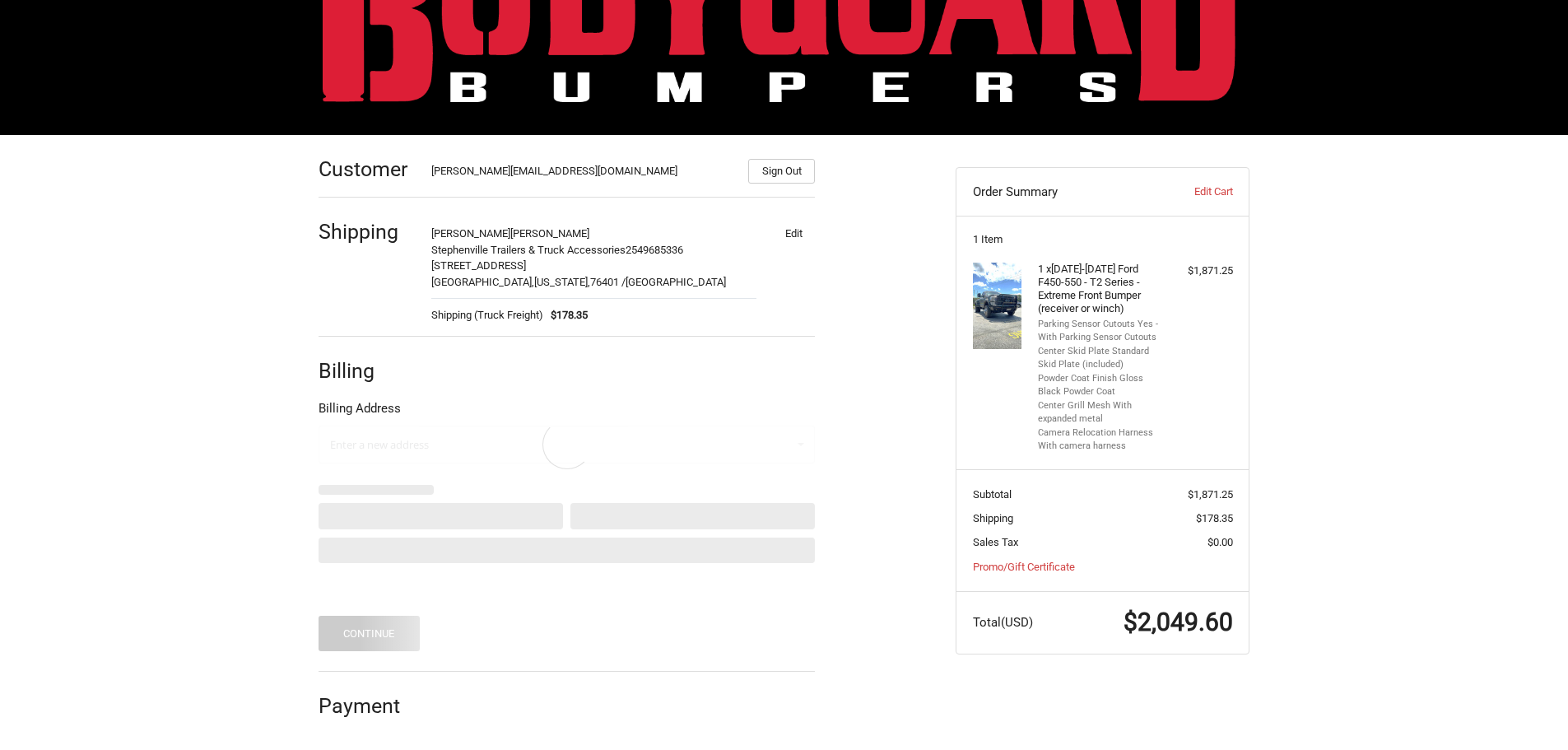
scroll to position [48, 0]
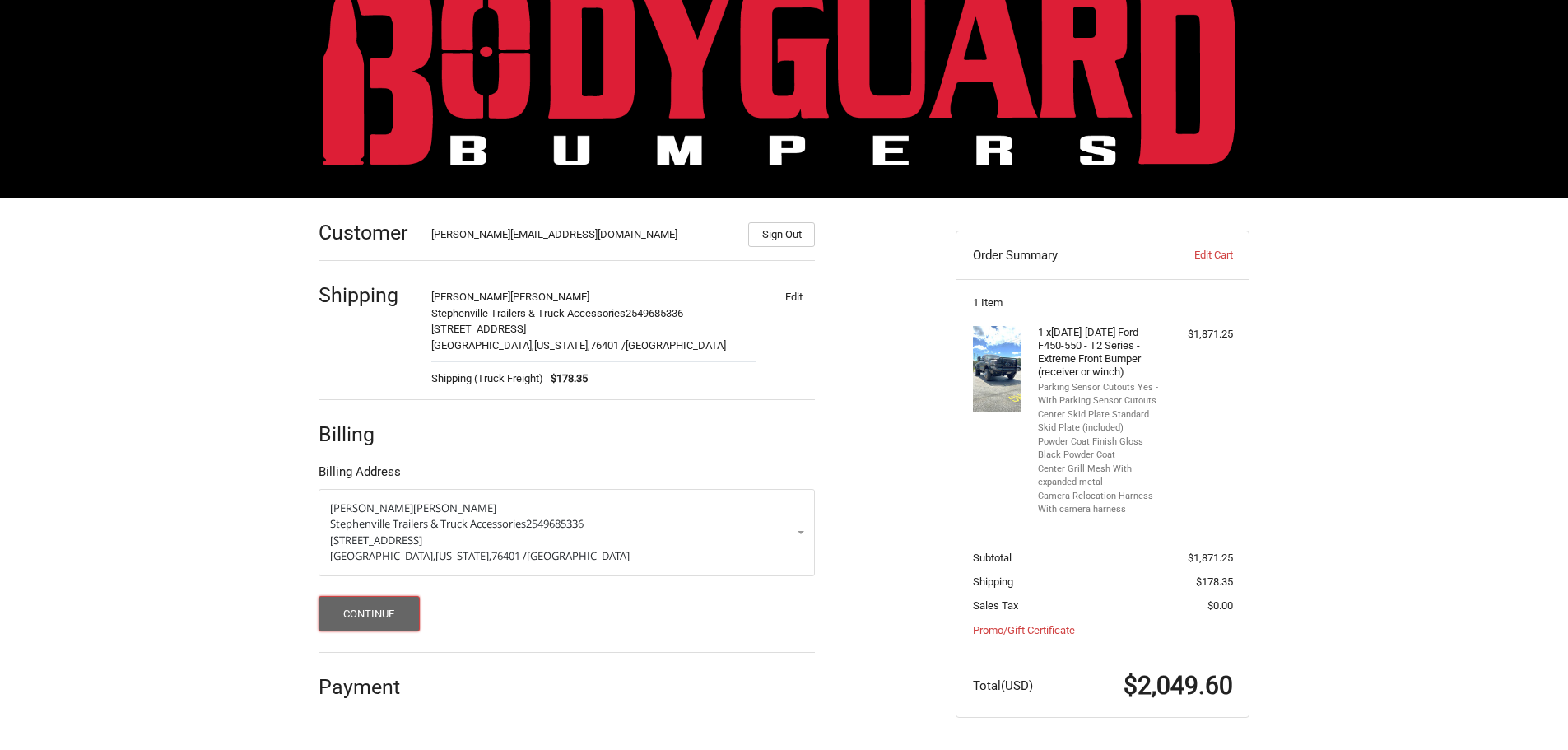
click at [396, 605] on button "Continue" at bounding box center [368, 613] width 101 height 35
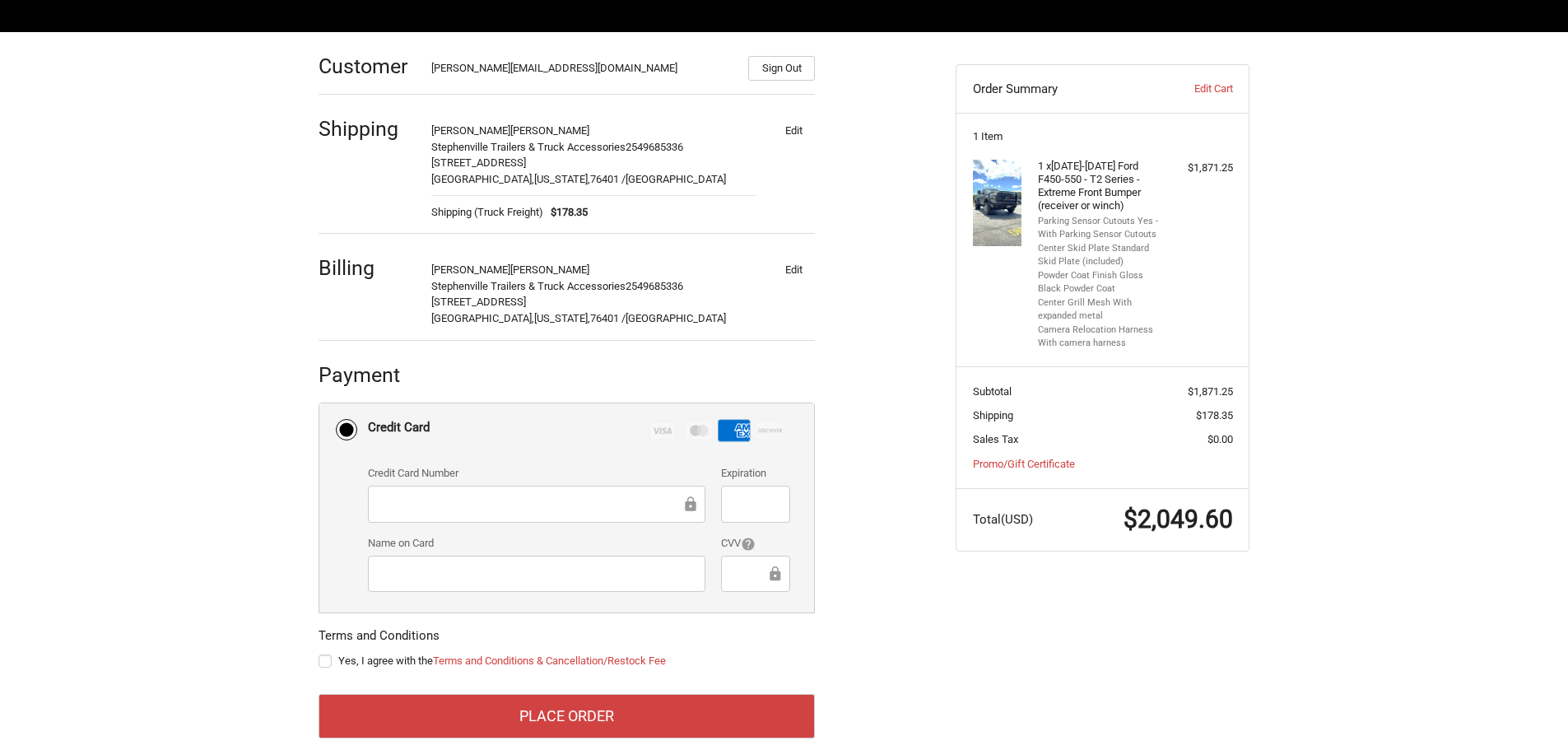
scroll to position [241, 0]
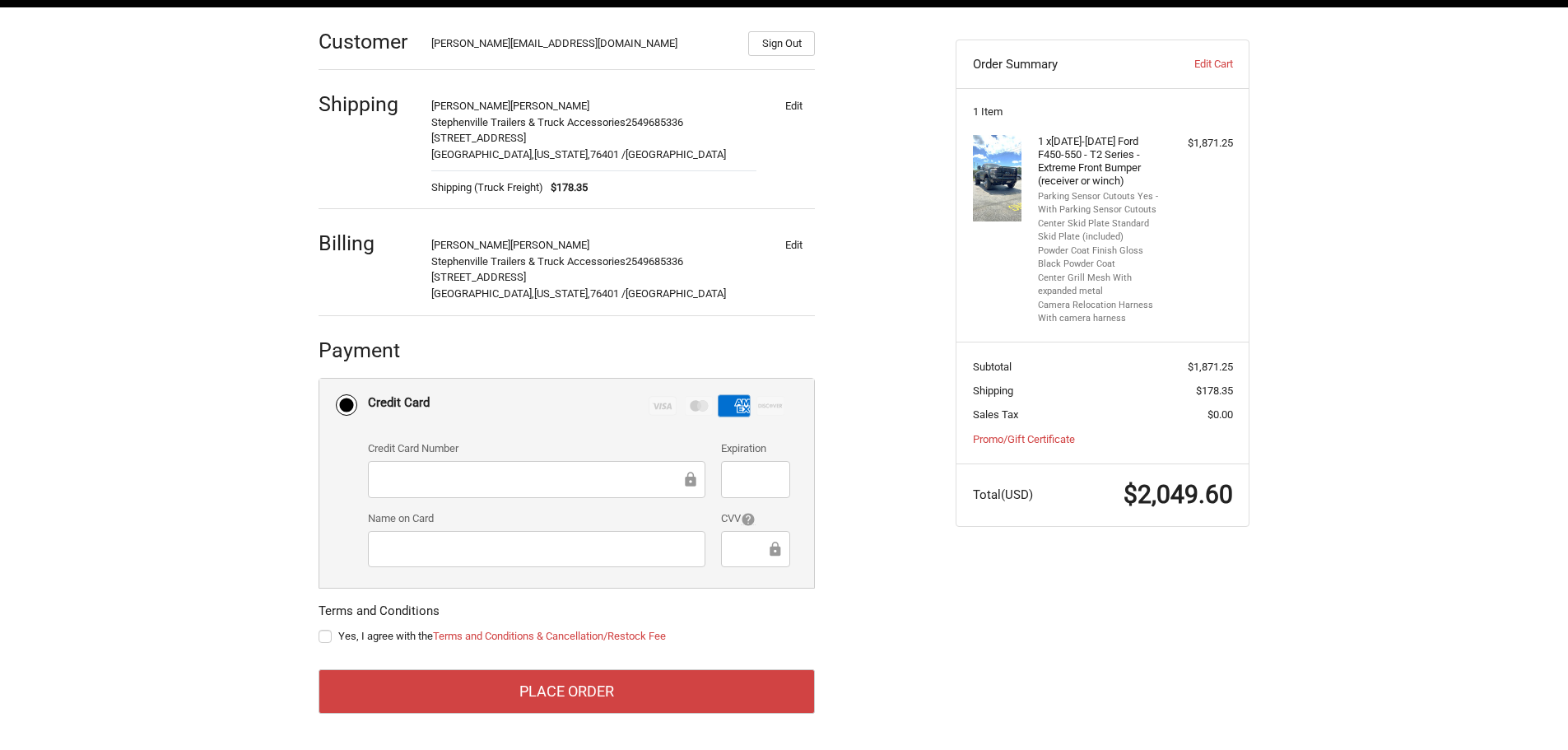
click at [325, 634] on label "Yes, I agree with the Terms and Conditions & Cancellation/Restock Fee" at bounding box center [566, 635] width 496 height 13
click at [319, 628] on input "Yes, I agree with the Terms and Conditions & Cancellation/Restock Fee" at bounding box center [318, 627] width 1 height 1
checkbox input "true"
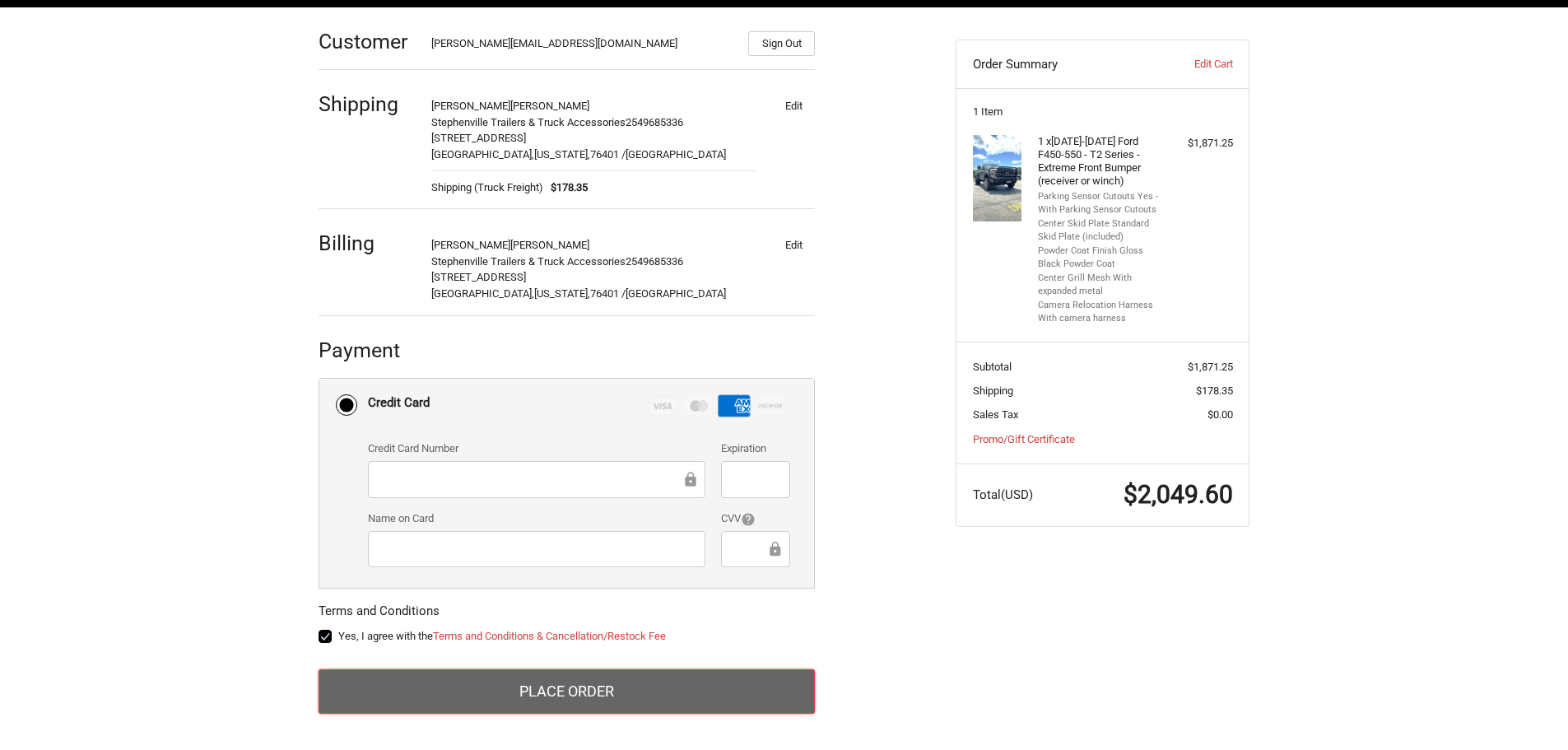
click at [540, 674] on button "Place Order" at bounding box center [566, 691] width 496 height 44
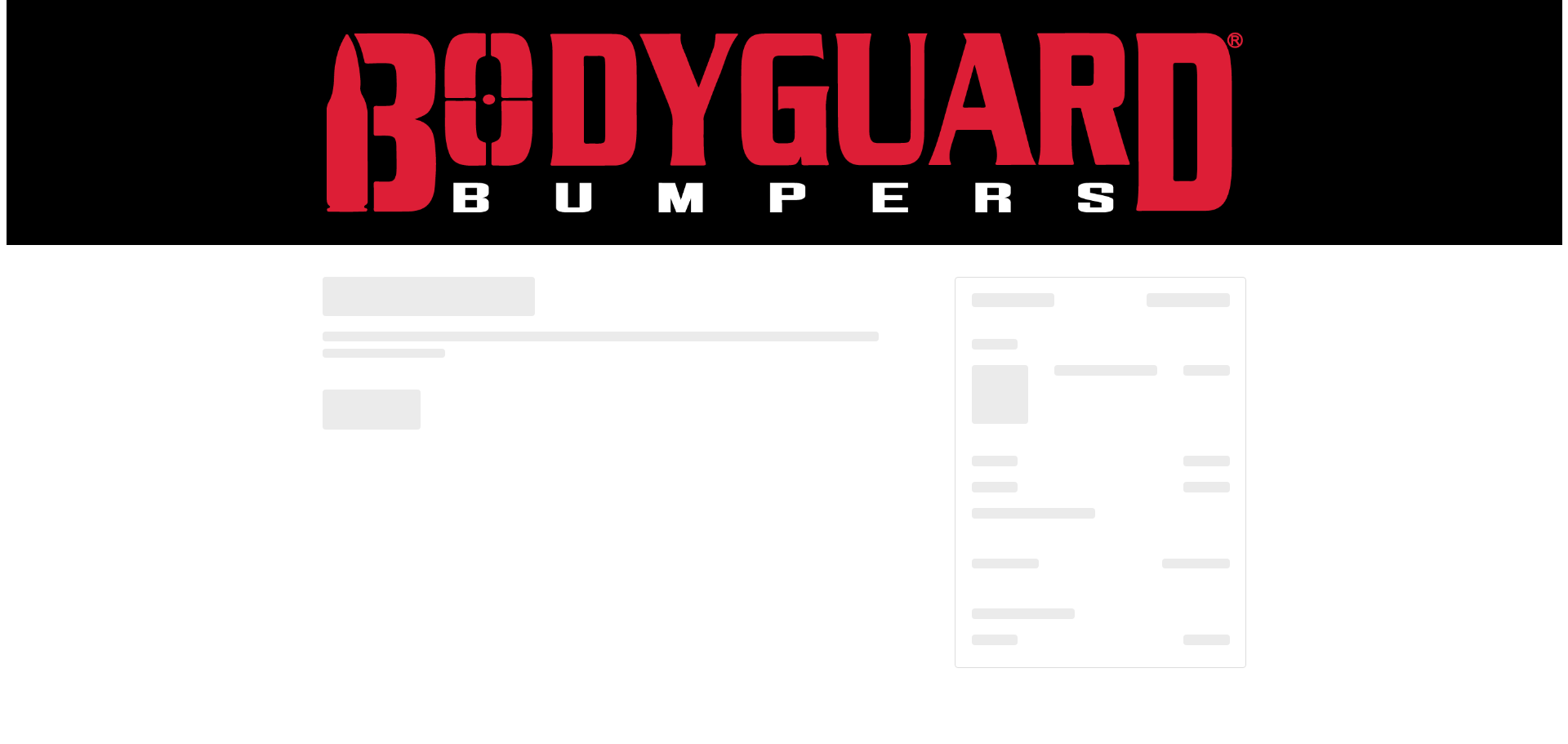
scroll to position [0, 0]
